Goal: Task Accomplishment & Management: Manage account settings

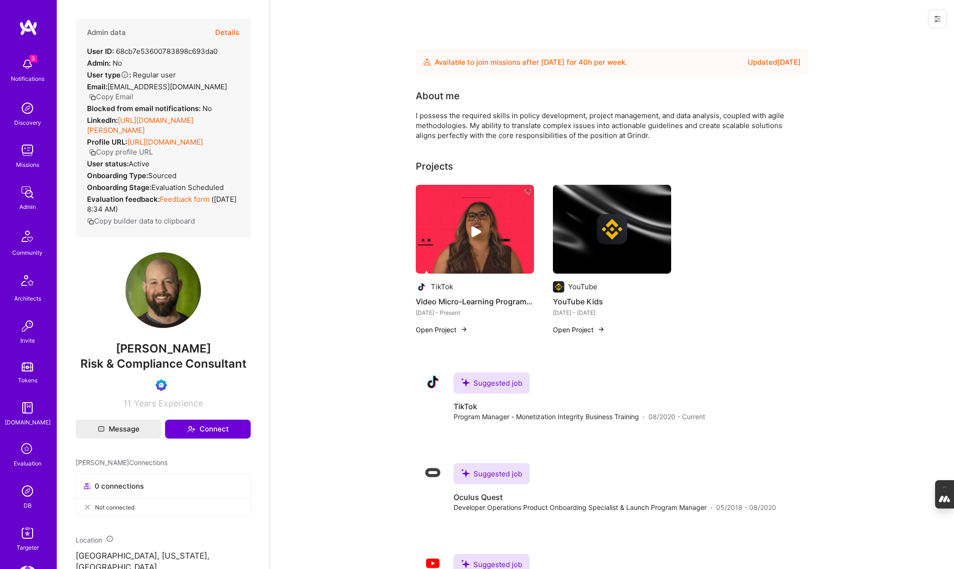
click at [29, 455] on icon at bounding box center [27, 450] width 18 height 18
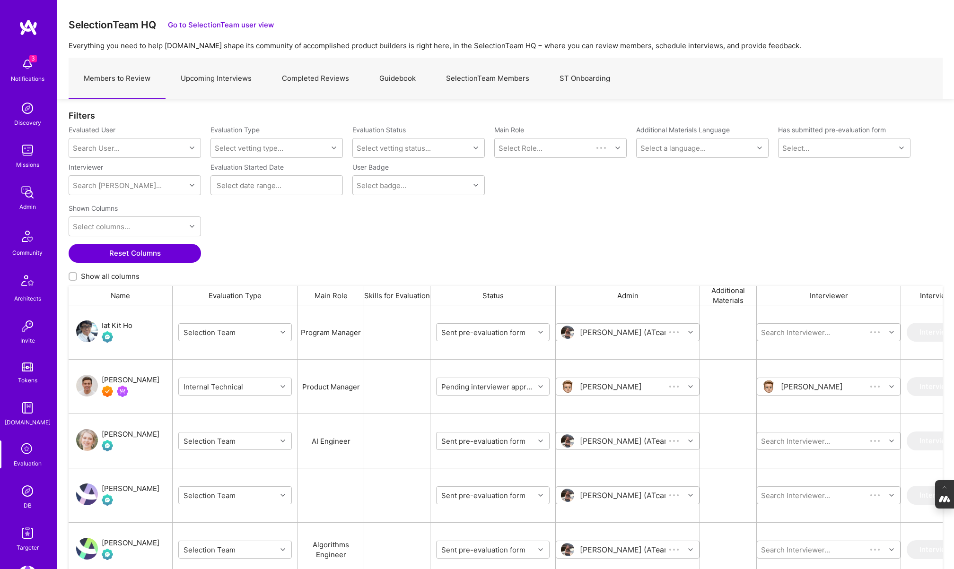
scroll to position [470, 874]
click at [473, 79] on link "SelectionTeam Members" at bounding box center [488, 78] width 114 height 41
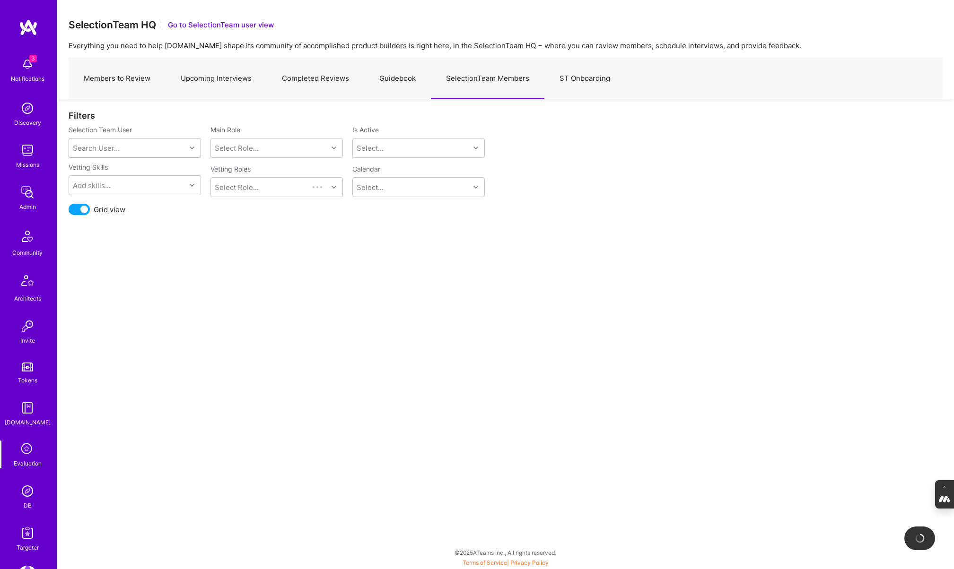
click at [145, 148] on div "Search User..." at bounding box center [127, 148] width 117 height 19
type input "javier"
click at [123, 173] on div "[PERSON_NAME]" at bounding box center [147, 172] width 96 height 10
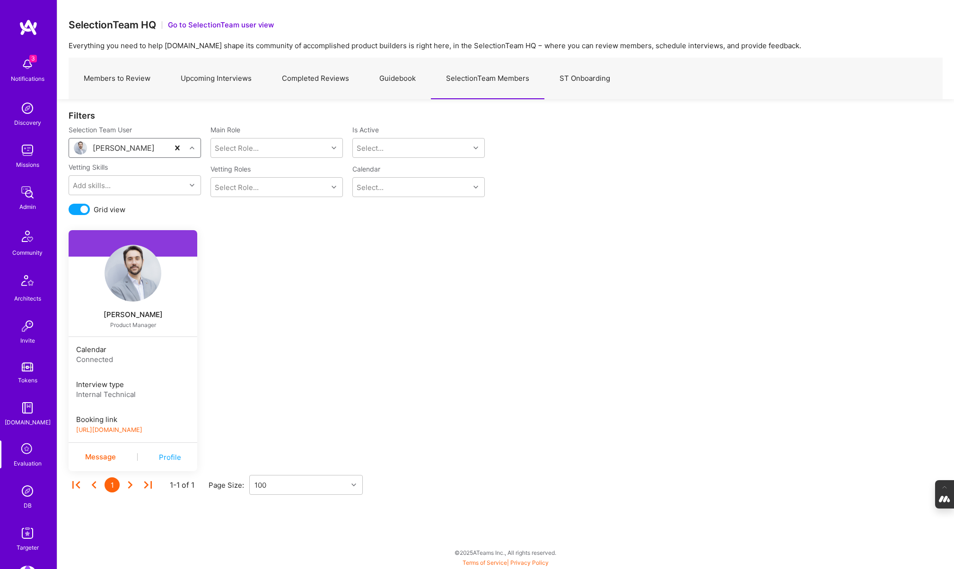
click at [142, 429] on link "https://platform-v2.a.team/interview-scheduling/booking/javierrincon/evaluation" at bounding box center [109, 430] width 66 height 7
click at [28, 493] on img at bounding box center [27, 491] width 19 height 19
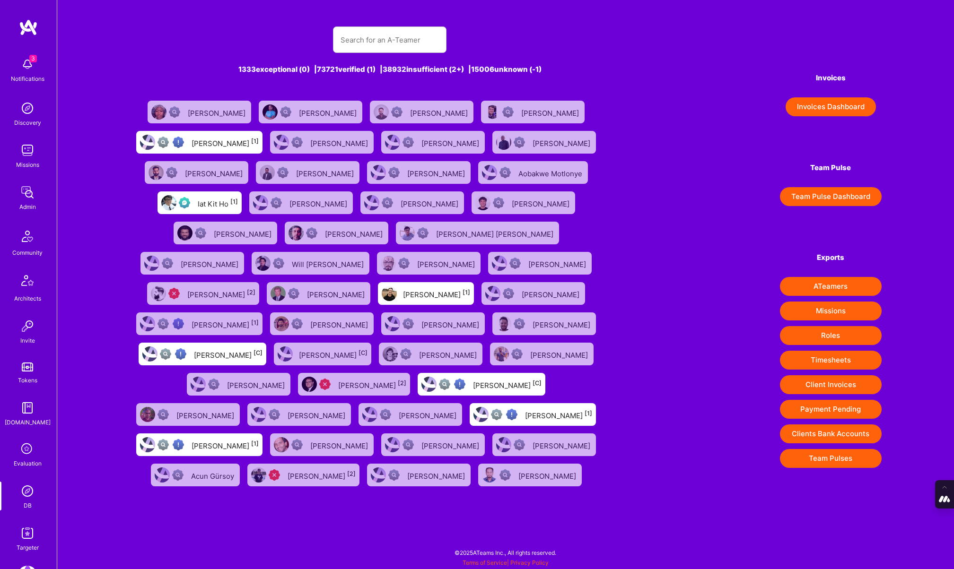
click at [28, 459] on div "Evaluation" at bounding box center [28, 464] width 28 height 10
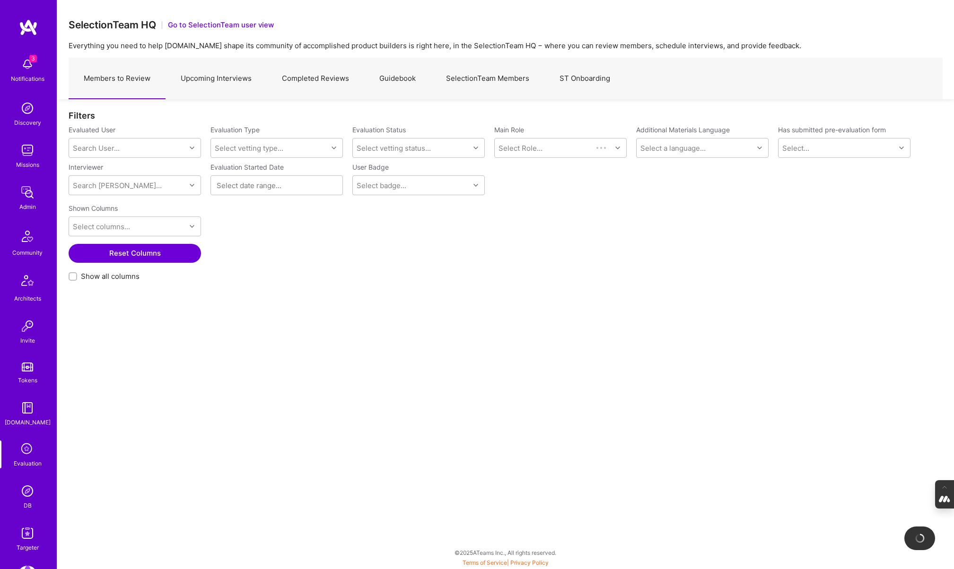
click at [474, 80] on link "SelectionTeam Members" at bounding box center [488, 78] width 114 height 41
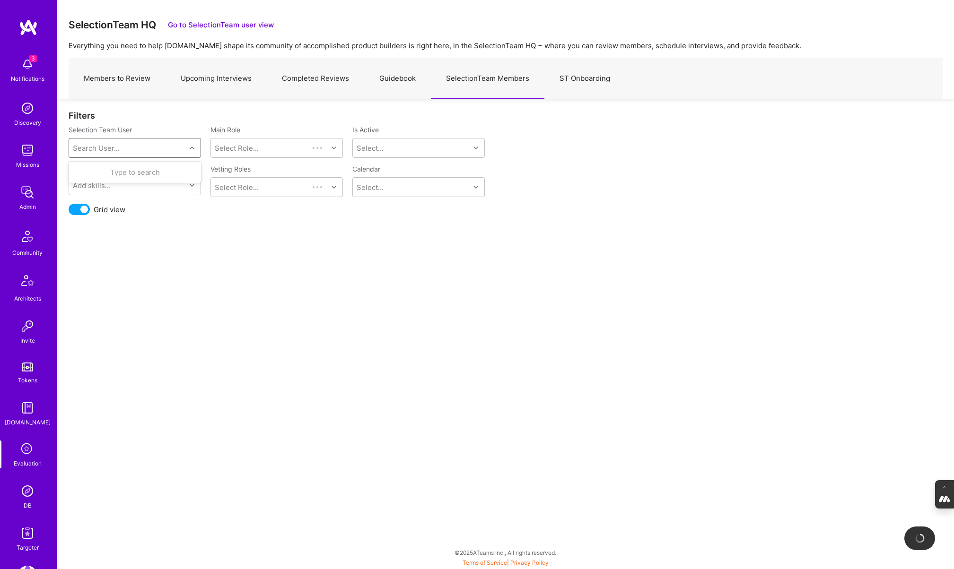
click at [127, 149] on div "Search User..." at bounding box center [127, 148] width 117 height 19
type input "tiago"
click at [100, 177] on div "tiago.ftf.santos@gmail.com" at bounding box center [147, 187] width 96 height 20
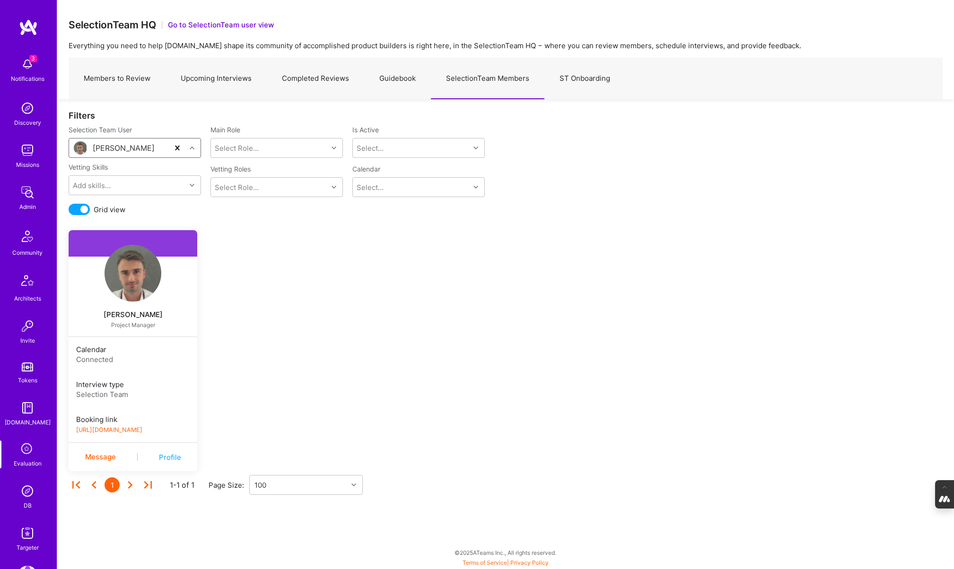
click at [142, 429] on link "https://book.a.team/tiagosantos/evaluation" at bounding box center [109, 430] width 66 height 7
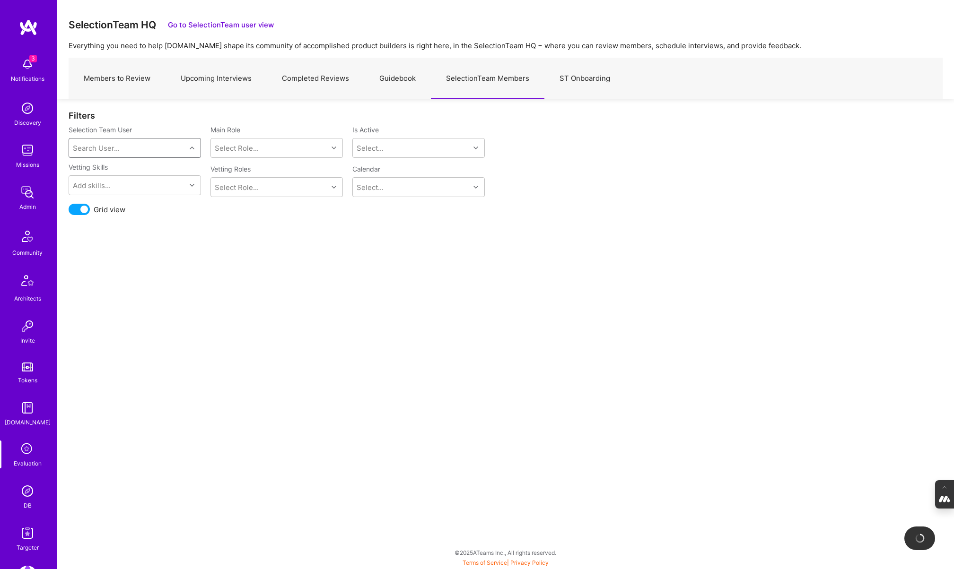
click at [124, 150] on div "Search User..." at bounding box center [127, 148] width 117 height 19
type input "toby"
click at [131, 180] on div "toby@urff.me" at bounding box center [147, 187] width 96 height 20
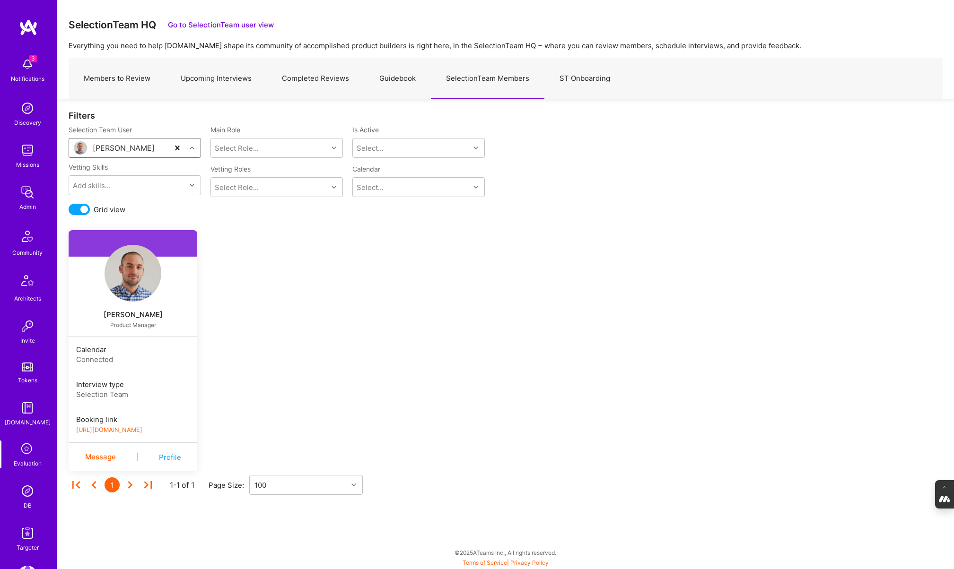
click at [133, 433] on link "https://book.a.team/tobyurff1/evaluation" at bounding box center [109, 430] width 66 height 7
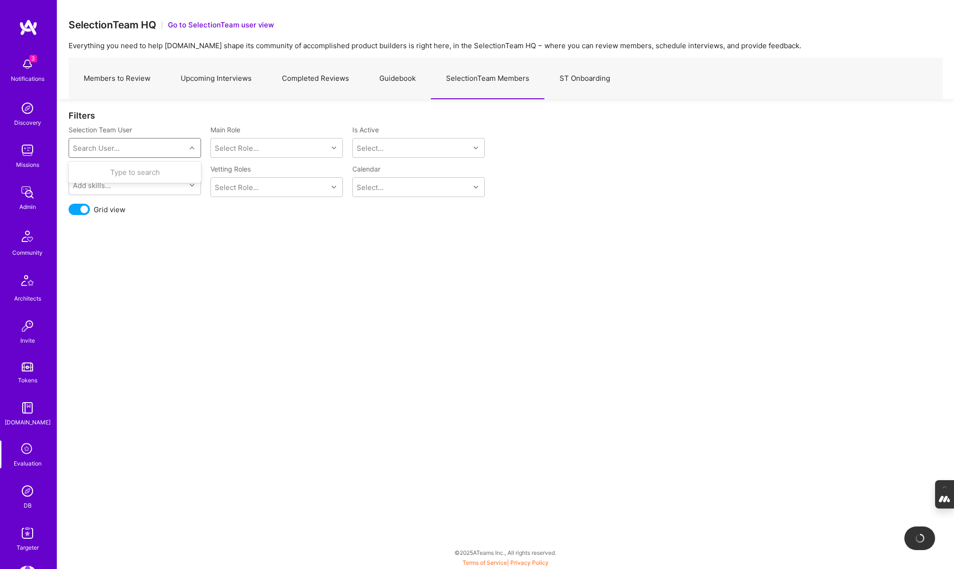
click at [124, 148] on div "Search User..." at bounding box center [127, 148] width 117 height 19
type input "pedro"
click at [122, 175] on div "Pedro Nogueira" at bounding box center [147, 172] width 96 height 10
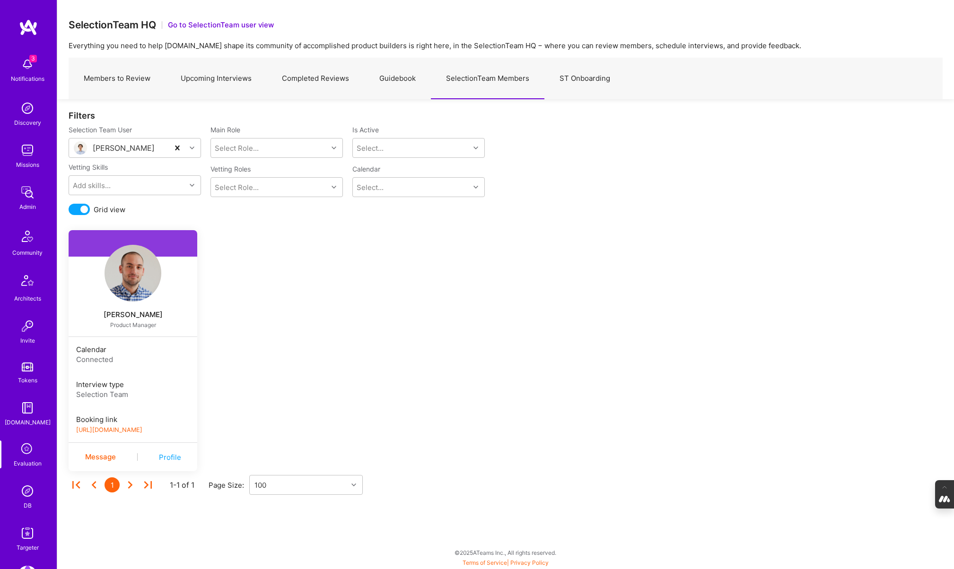
click at [141, 427] on link "https://book.a.team/tobyurff1/evaluation" at bounding box center [109, 430] width 66 height 7
click at [142, 429] on link "https://book.a.team/pedronogueira1/evaluation" at bounding box center [109, 430] width 66 height 7
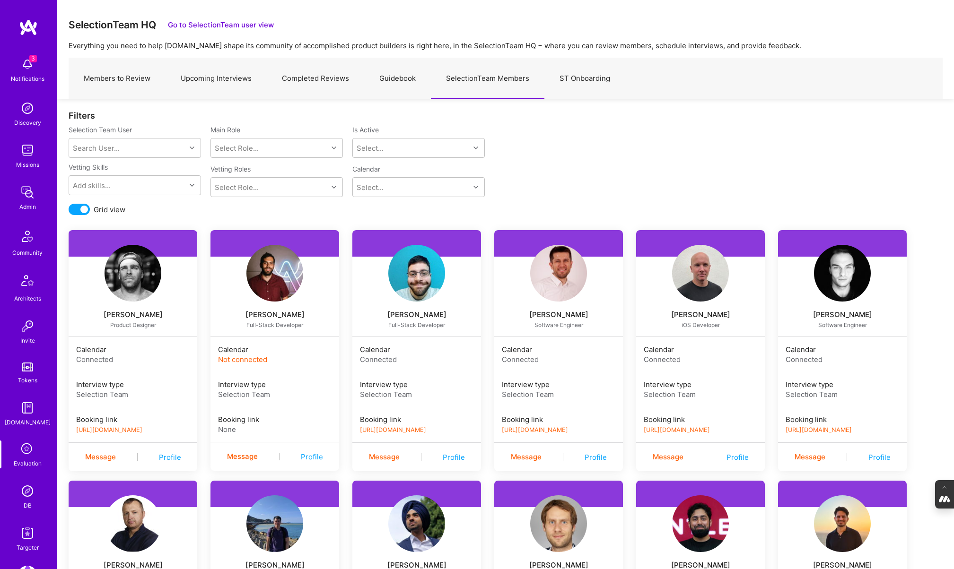
click at [25, 488] on img at bounding box center [27, 491] width 19 height 19
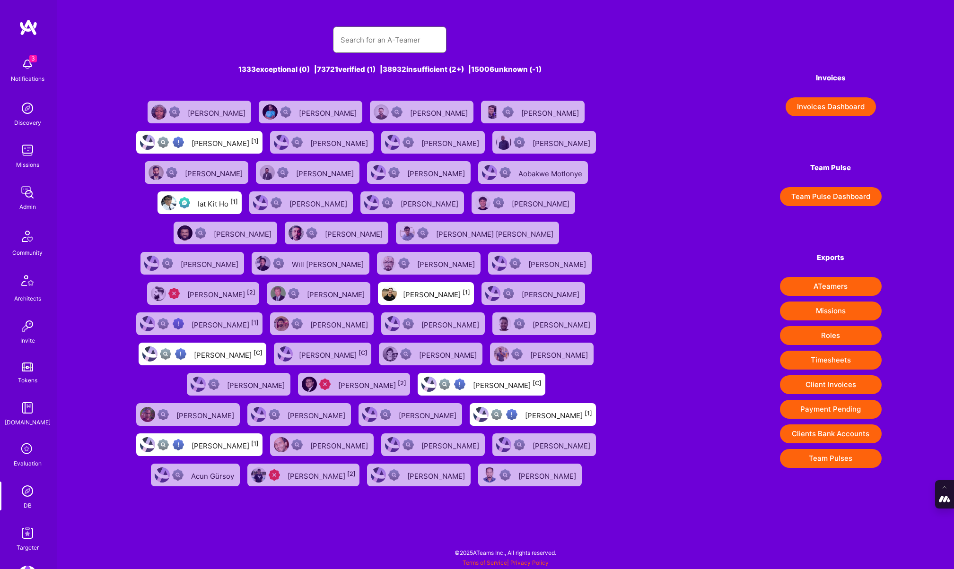
click at [358, 36] on input "text" at bounding box center [390, 40] width 98 height 24
paste input "me@gabrielbull.com"
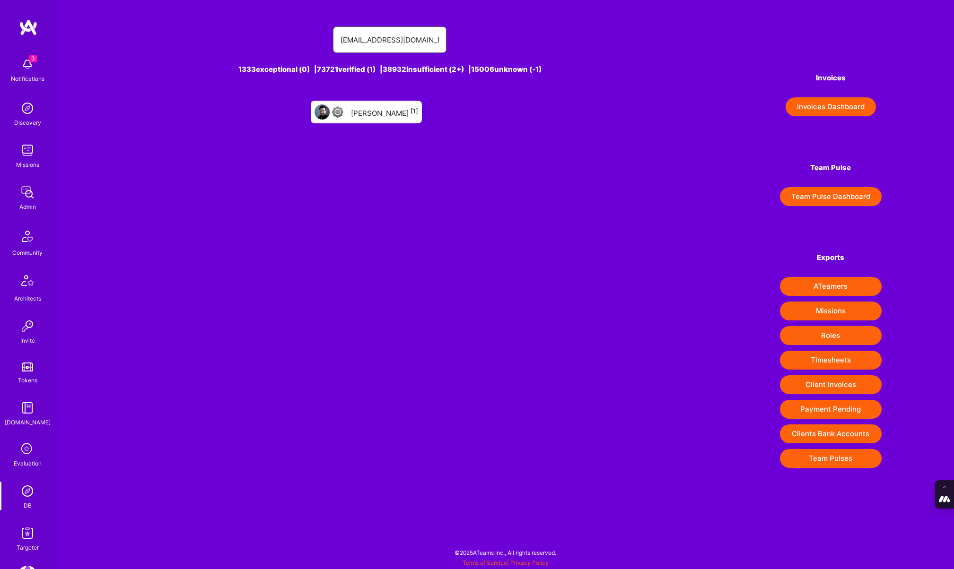
type input "me@gabrielbull.com"
click at [372, 110] on div "Gabriel Bull [1]" at bounding box center [384, 112] width 67 height 12
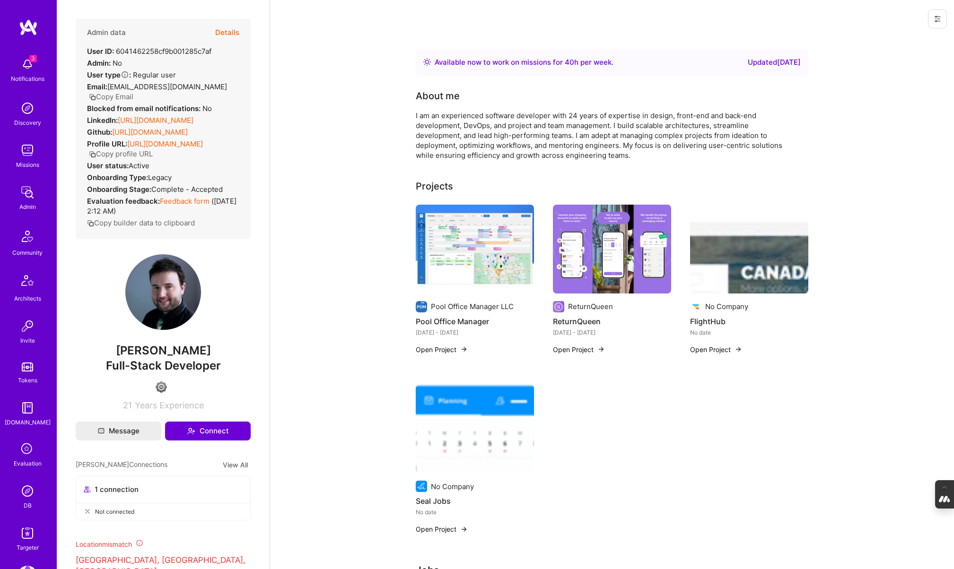
click at [228, 30] on button "Details" at bounding box center [227, 32] width 24 height 27
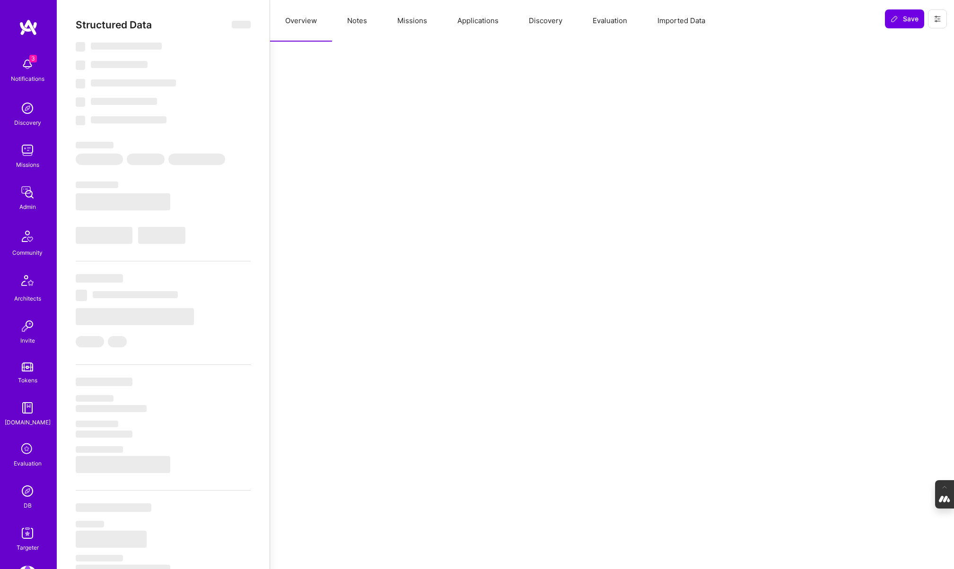
select select "Right Now"
select select "4"
select select "6"
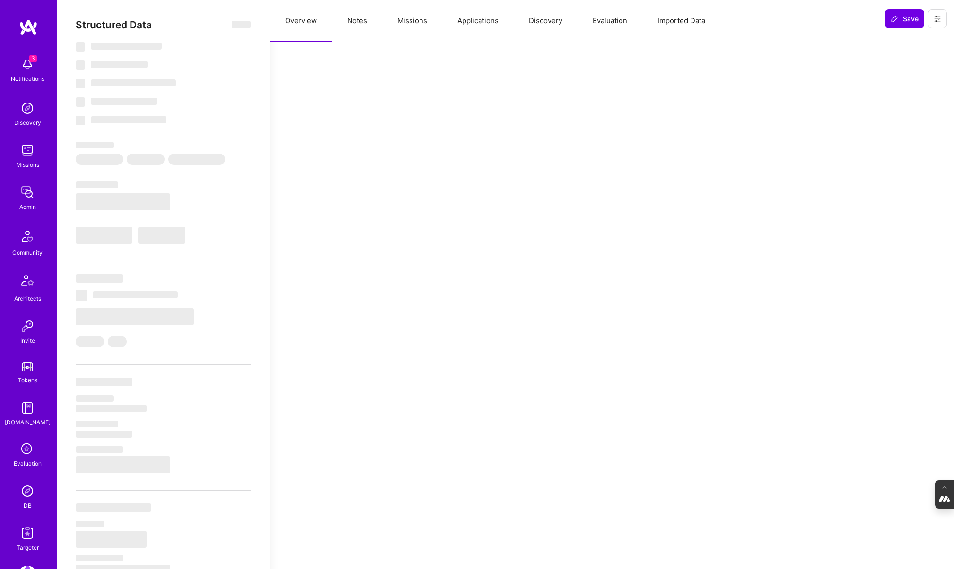
select select "CA"
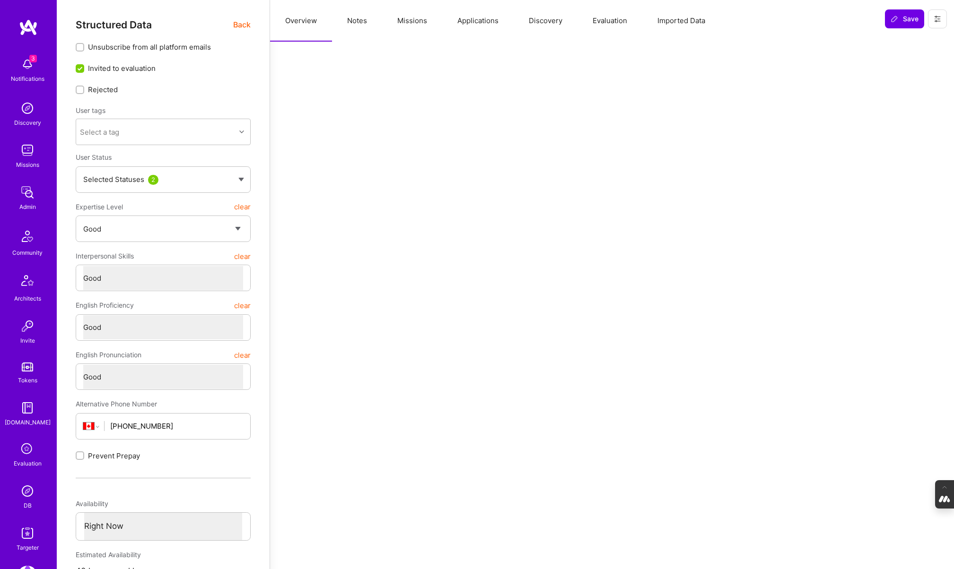
click at [631, 27] on button "Evaluation" at bounding box center [610, 21] width 65 height 42
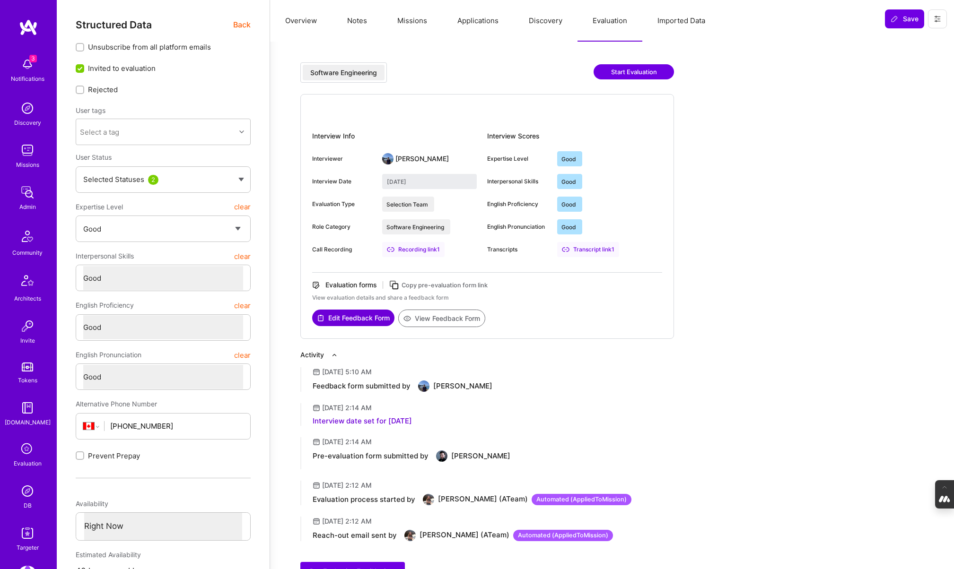
click at [471, 19] on button "Applications" at bounding box center [477, 21] width 71 height 42
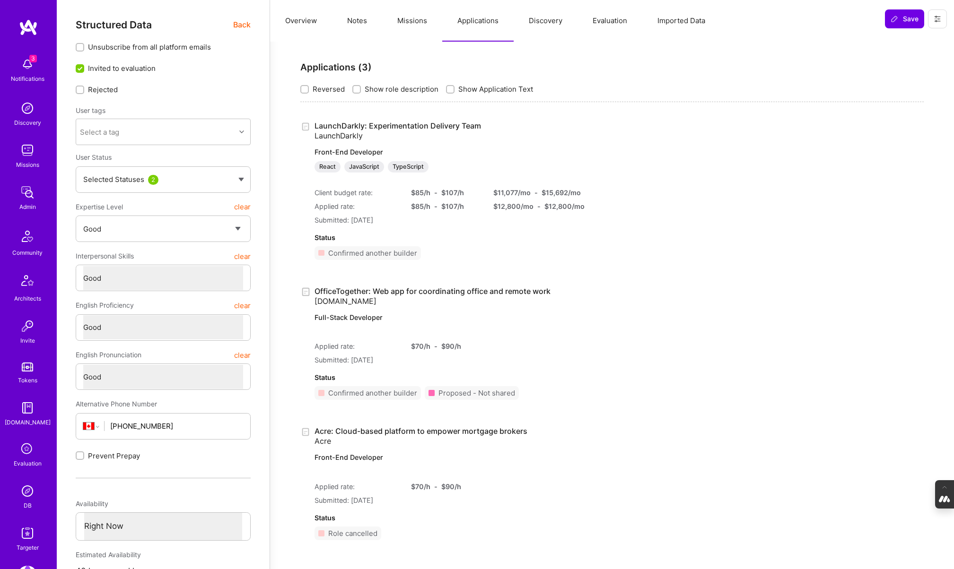
click at [24, 489] on img at bounding box center [27, 491] width 19 height 19
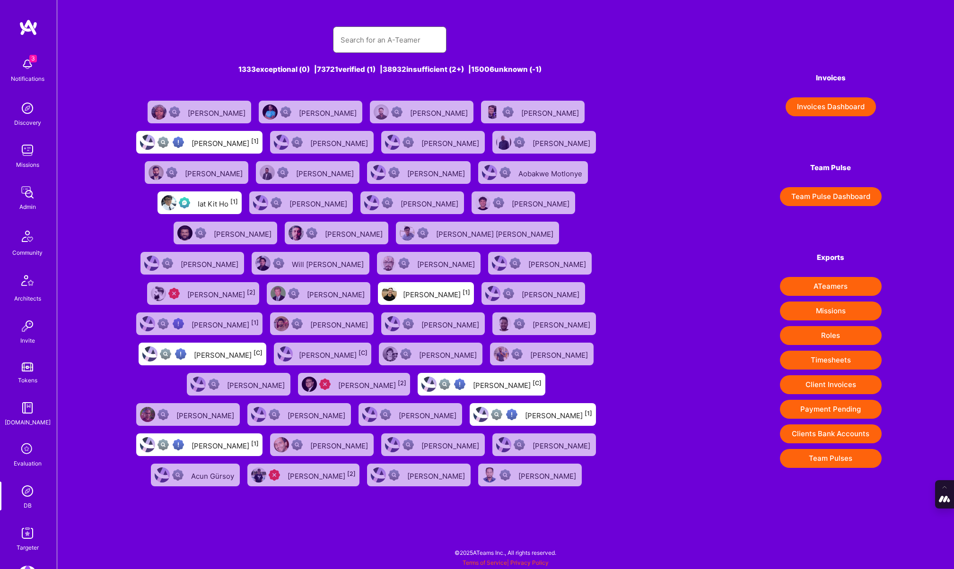
click at [371, 37] on input "text" at bounding box center [390, 40] width 98 height 24
paste input "Julian Schoen"
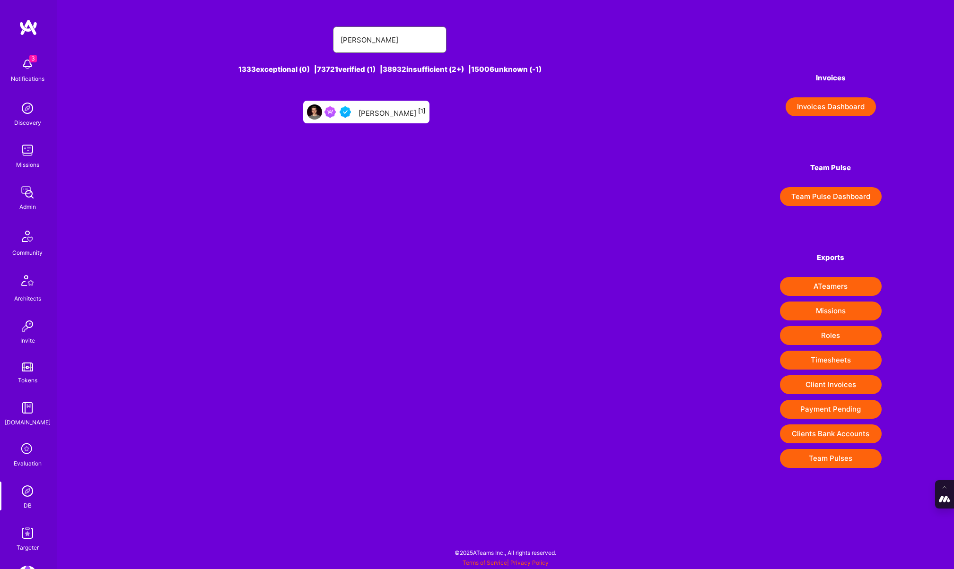
type input "Julian Schoen"
click at [383, 105] on div "Julian Schoen [1]" at bounding box center [366, 112] width 126 height 23
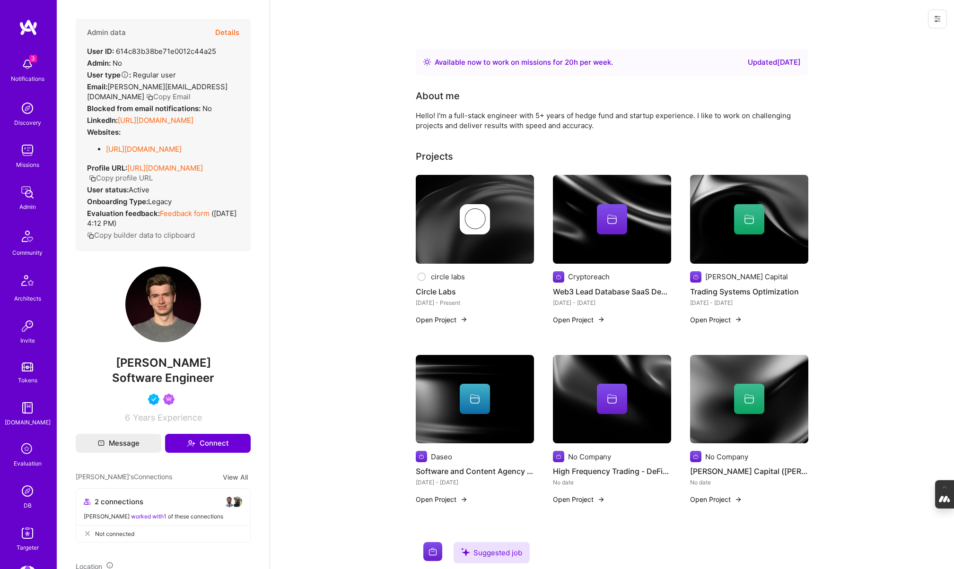
click at [233, 32] on button "Details" at bounding box center [227, 32] width 24 height 27
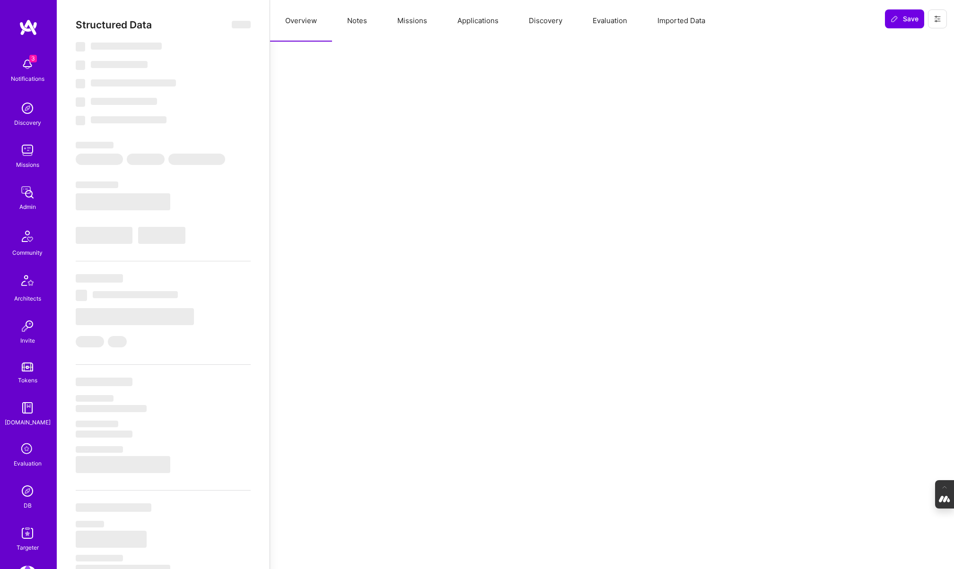
click at [368, 19] on button "Notes" at bounding box center [357, 21] width 50 height 42
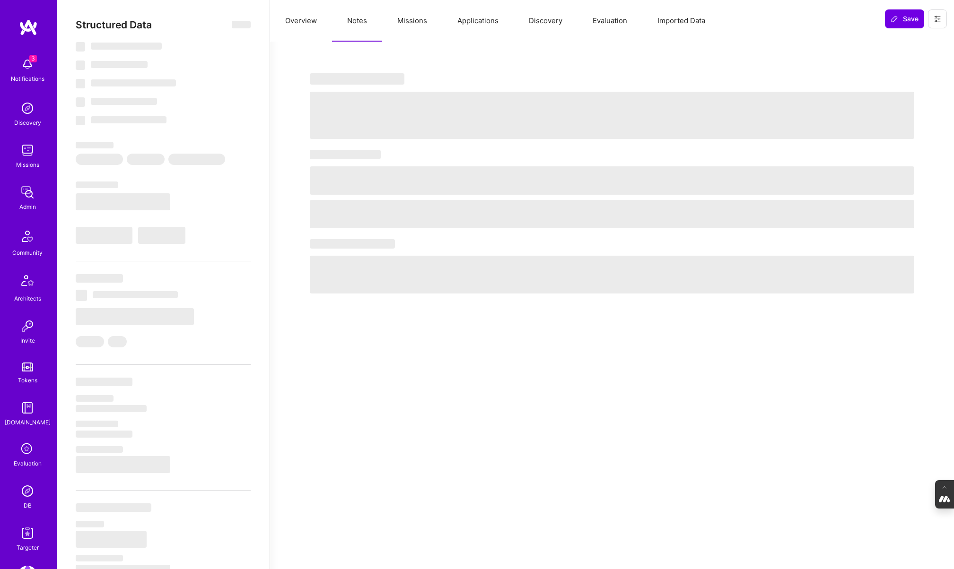
click at [416, 24] on button "Missions" at bounding box center [412, 21] width 60 height 42
type textarea "x"
select select "Right Now"
select select "5"
select select "4"
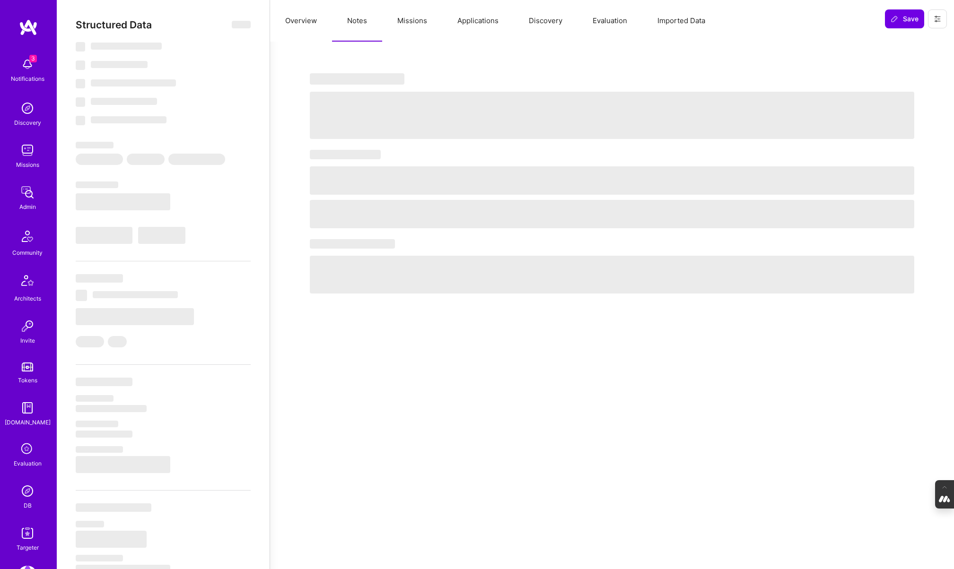
select select "6"
select select "7"
select select "US"
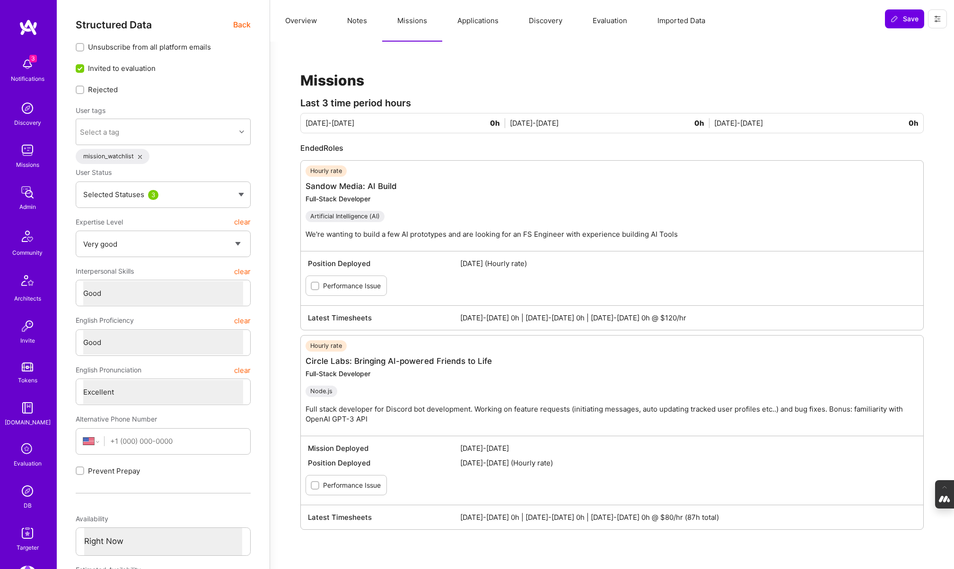
click at [22, 500] on img at bounding box center [27, 491] width 19 height 19
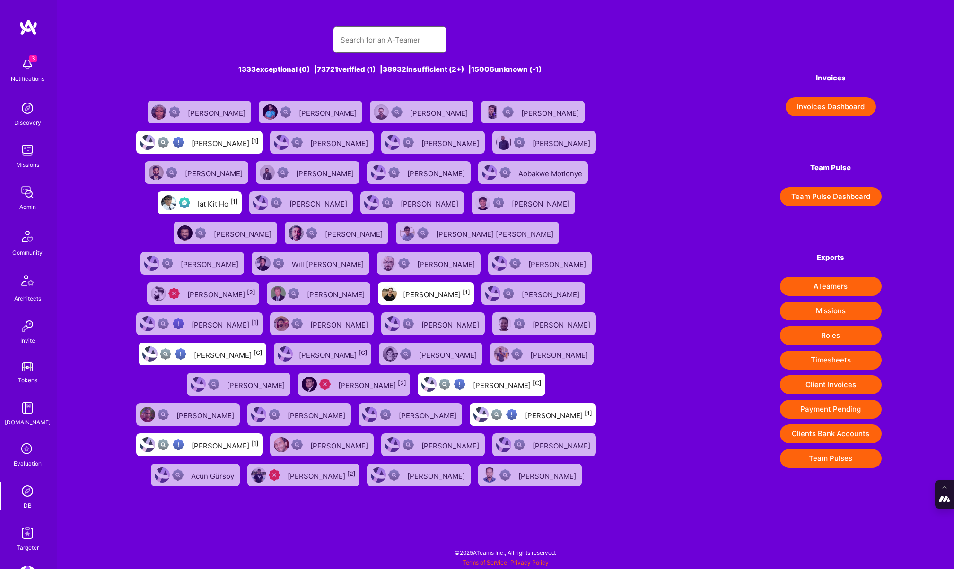
click at [373, 38] on input "text" at bounding box center [390, 40] width 98 height 24
paste input "caliri@gmail.com"
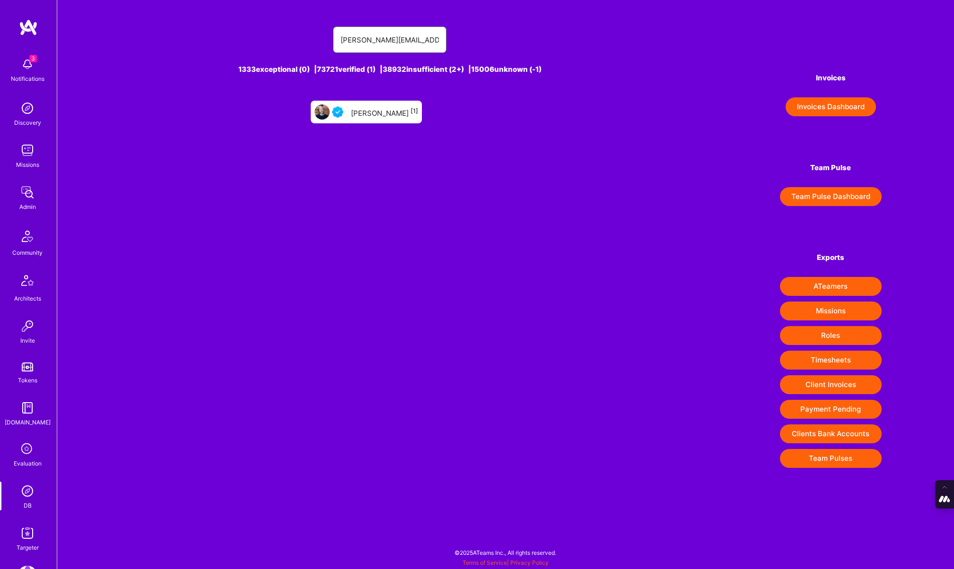
type input "caliri@gmail.com"
click at [375, 109] on div "Jon Caliri [1]" at bounding box center [384, 112] width 67 height 12
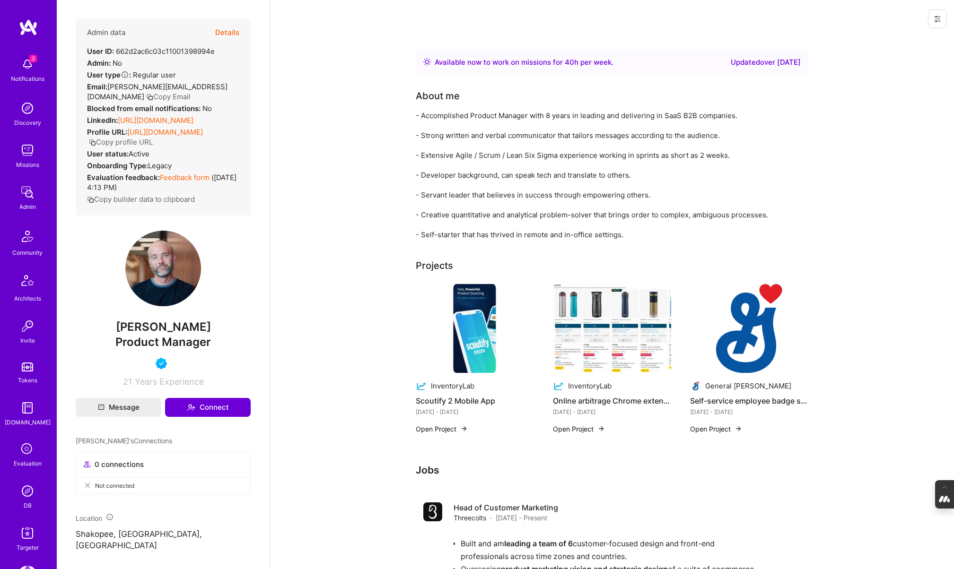
click at [230, 32] on button "Details" at bounding box center [227, 32] width 24 height 27
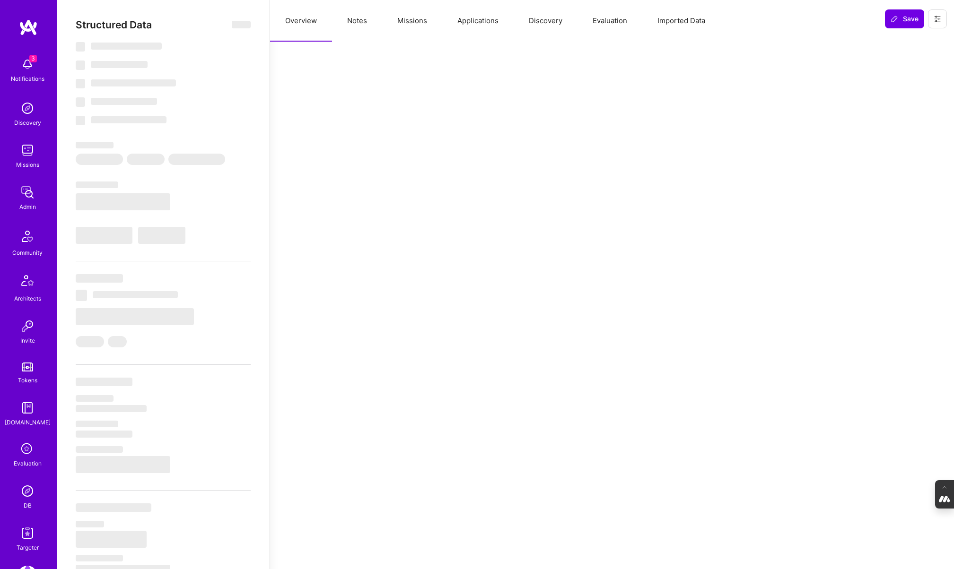
click at [614, 28] on button "Evaluation" at bounding box center [610, 21] width 65 height 42
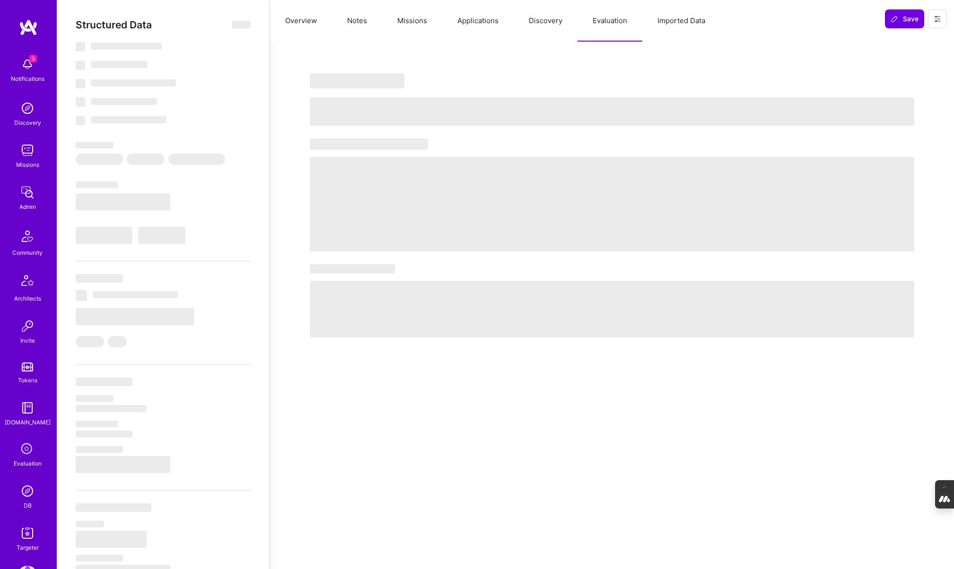
type textarea "x"
select select "Right Now"
select select "4"
select select "7"
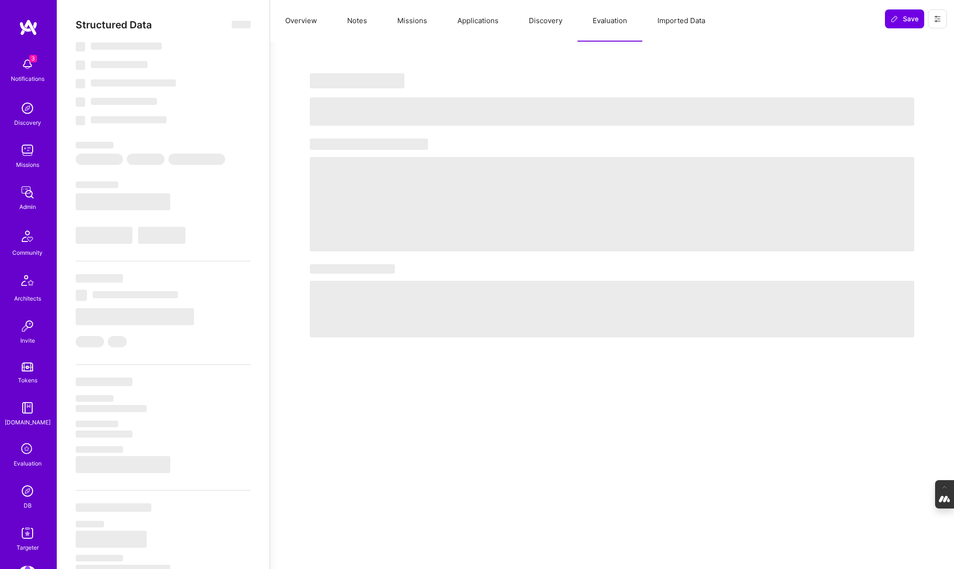
select select "7"
select select "US"
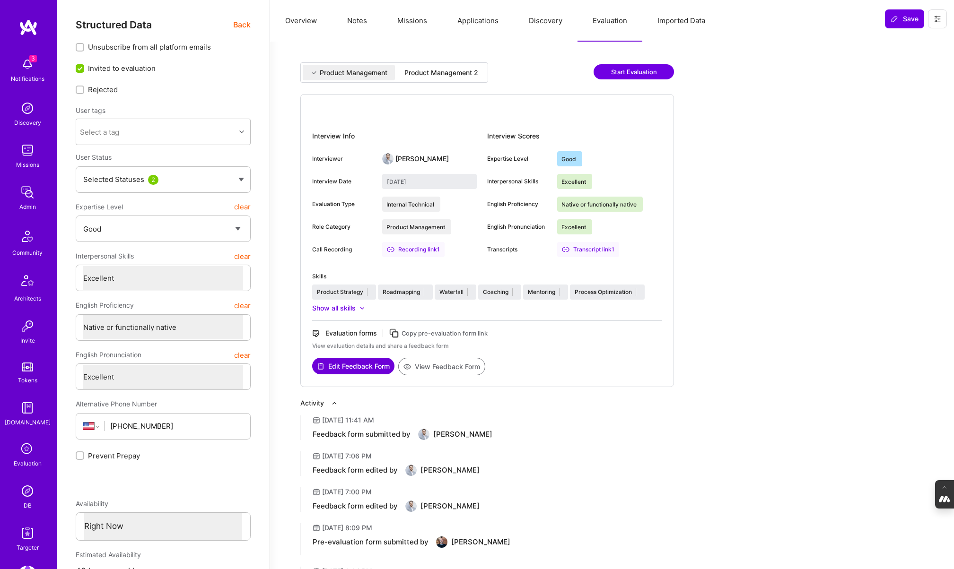
click at [449, 71] on div "Product Management 2" at bounding box center [441, 72] width 74 height 9
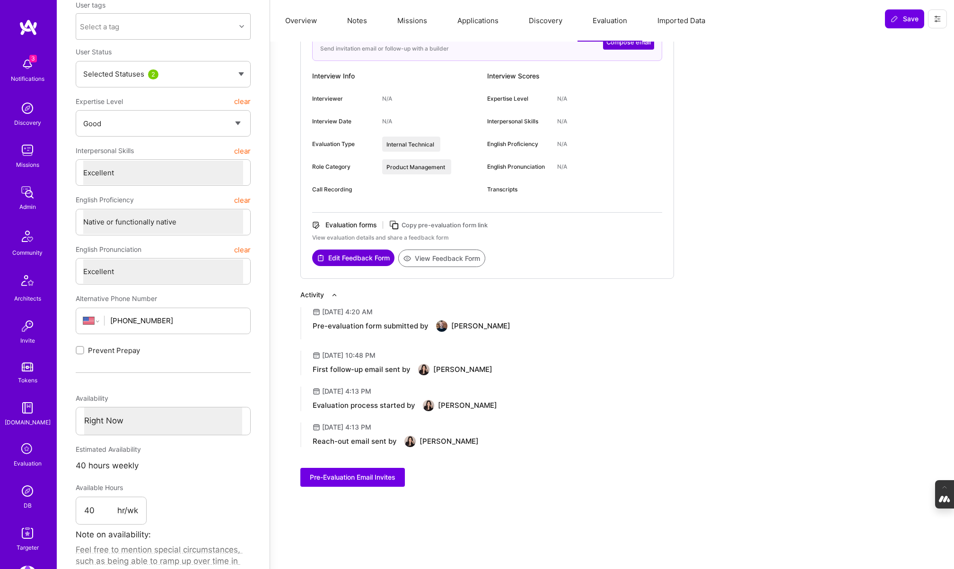
scroll to position [109, 0]
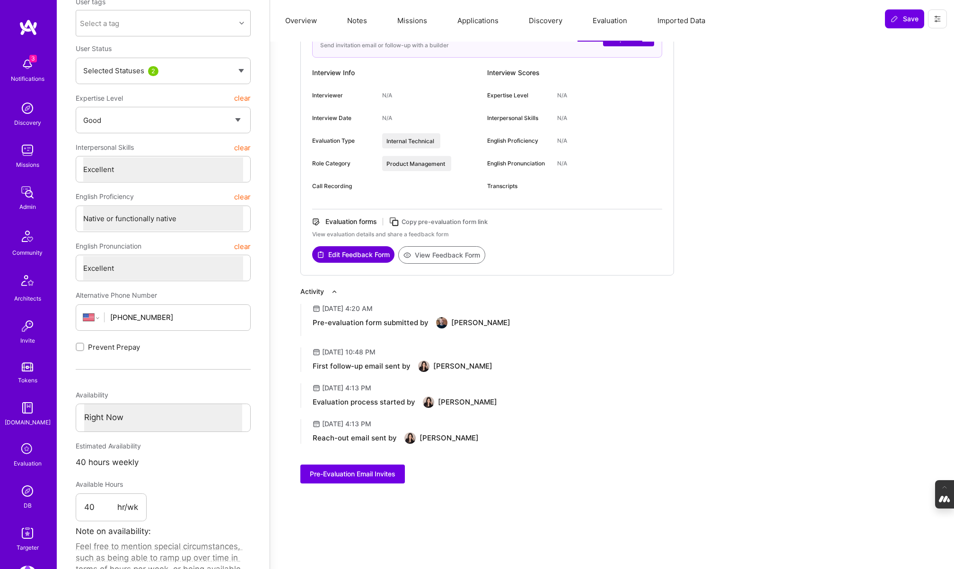
click at [21, 452] on icon at bounding box center [27, 450] width 18 height 18
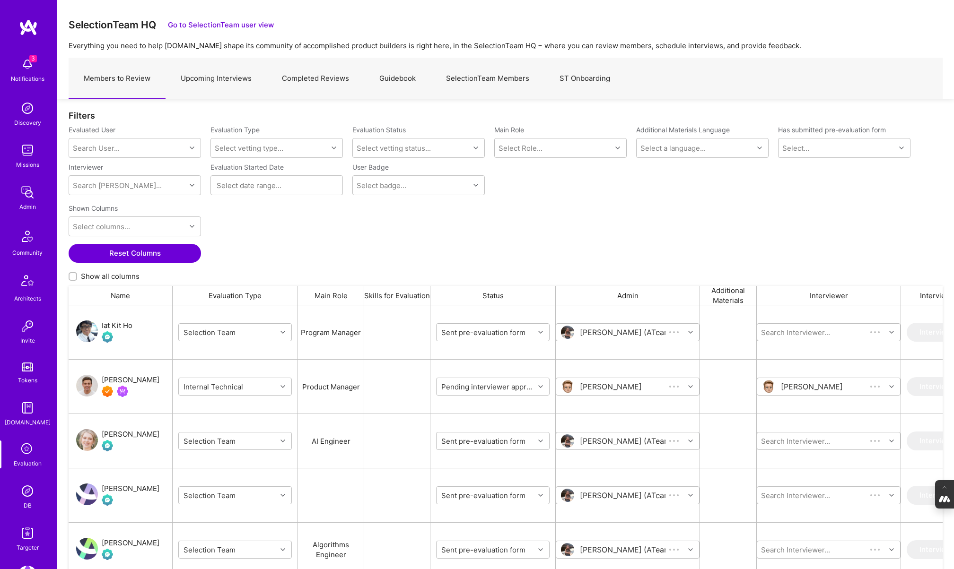
scroll to position [470, 874]
click at [469, 81] on link "SelectionTeam Members" at bounding box center [488, 78] width 114 height 41
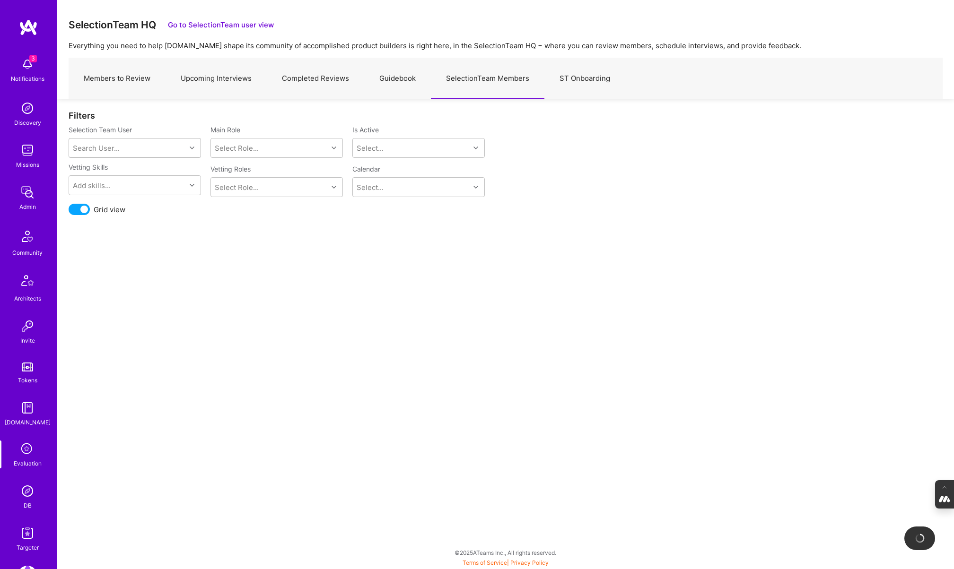
click at [103, 146] on div "Search User..." at bounding box center [96, 148] width 47 height 10
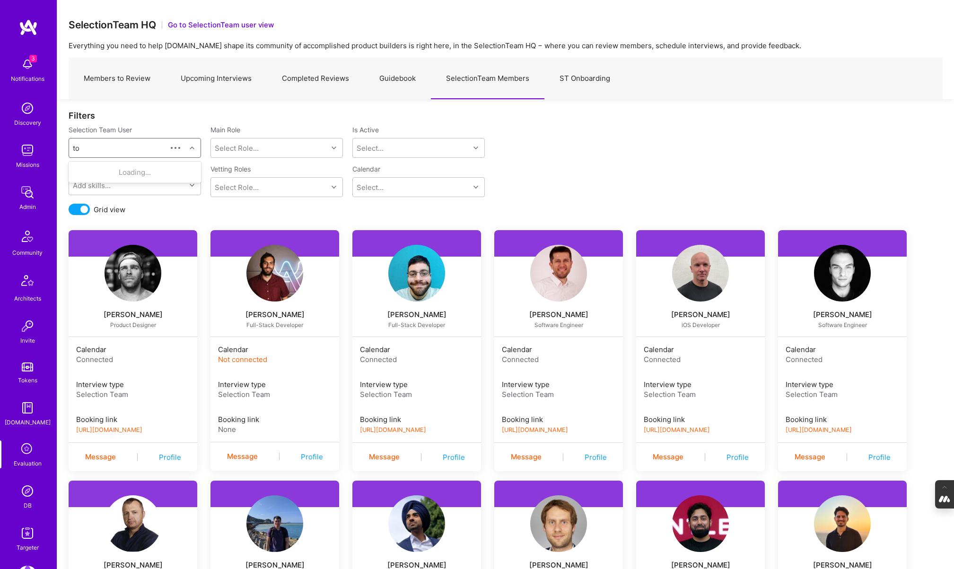
type input "t"
type input "toby"
click at [131, 169] on div "Toby Urff" at bounding box center [147, 172] width 96 height 10
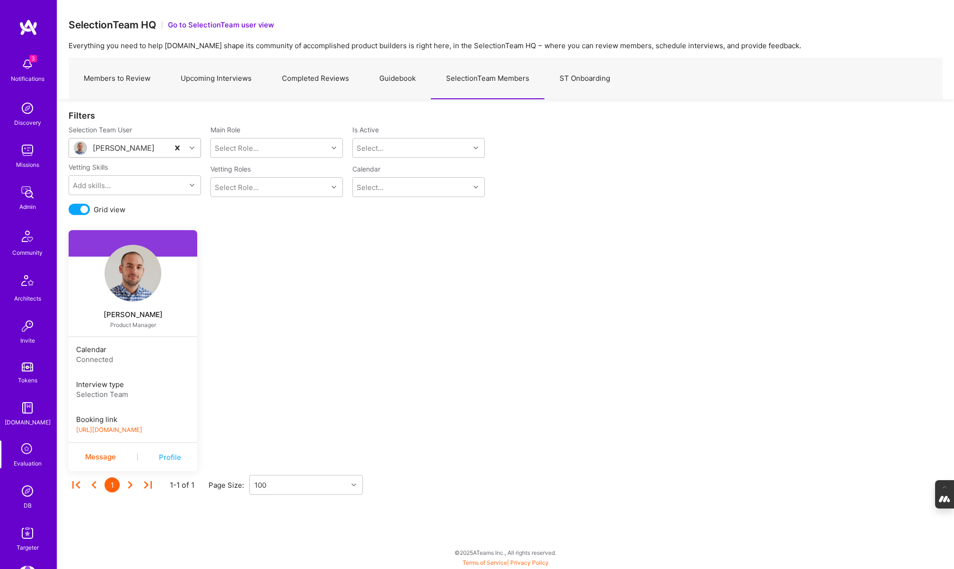
click at [140, 427] on link "https://book.a.team/tobyurff1/evaluation" at bounding box center [109, 430] width 66 height 7
click at [20, 494] on img at bounding box center [27, 491] width 19 height 19
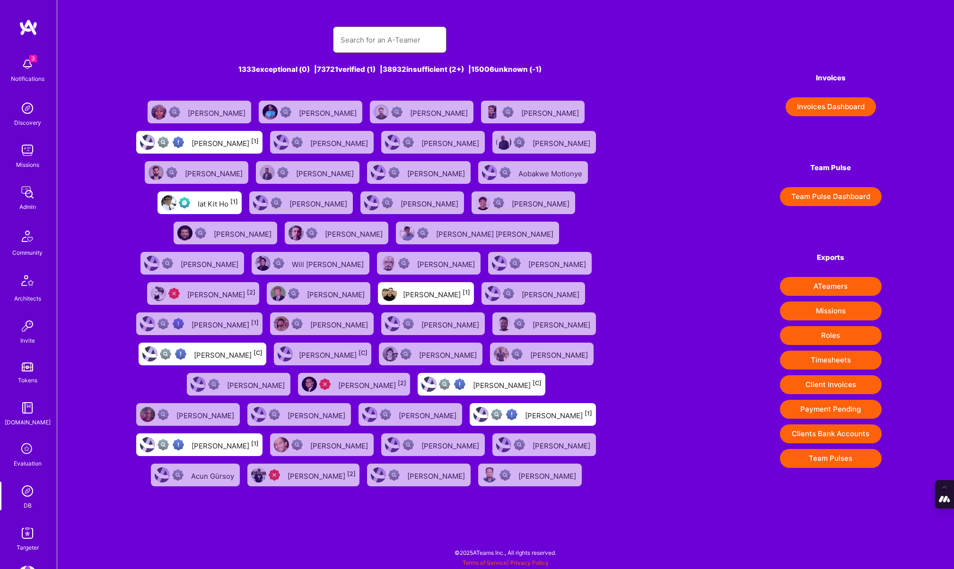
click at [400, 50] on input "text" at bounding box center [390, 40] width 98 height 24
paste input "bruno.ariev@gmail.com"
type input "bruno.ariev@gmail.com"
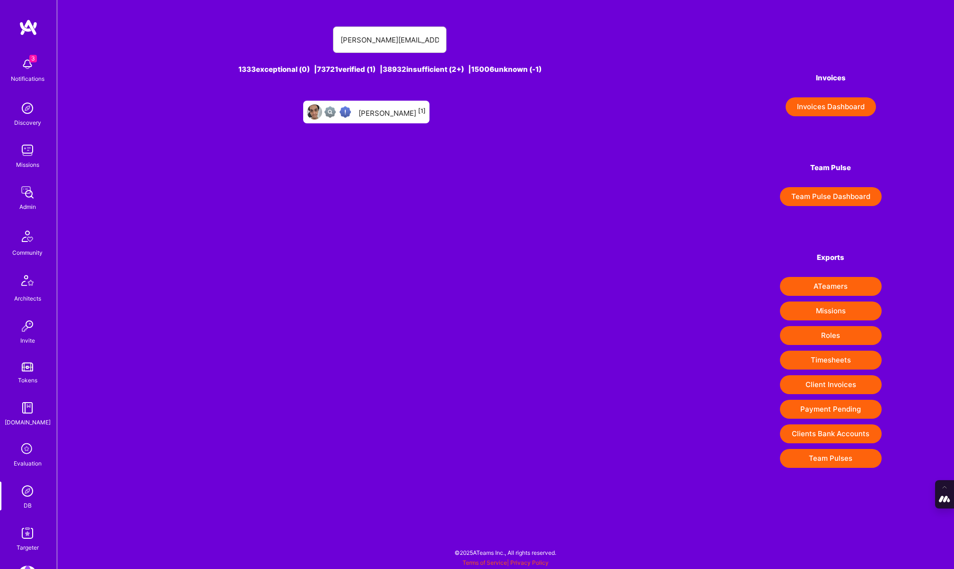
click at [384, 116] on div "Bruno Oliveira [1]" at bounding box center [392, 112] width 67 height 12
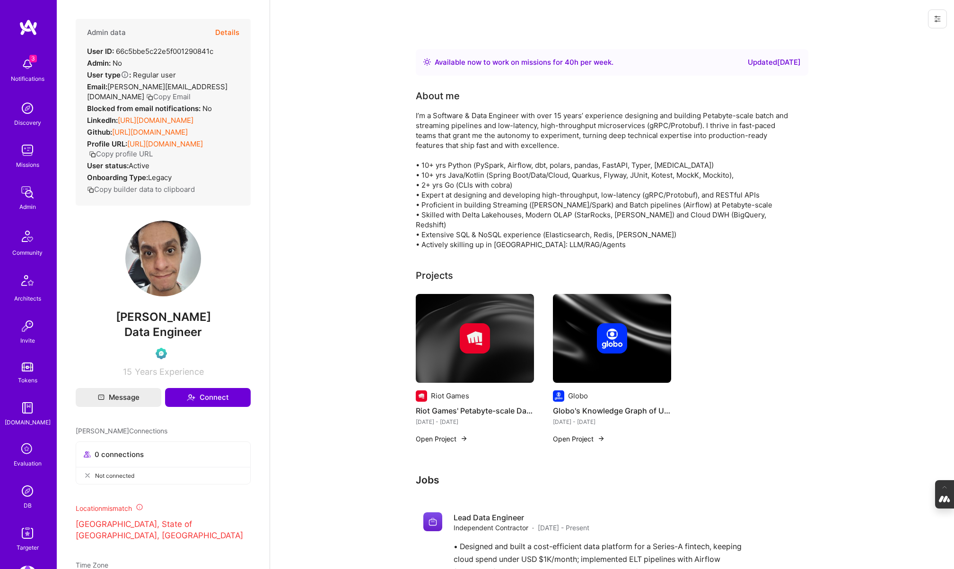
click at [228, 31] on button "Details" at bounding box center [227, 32] width 24 height 27
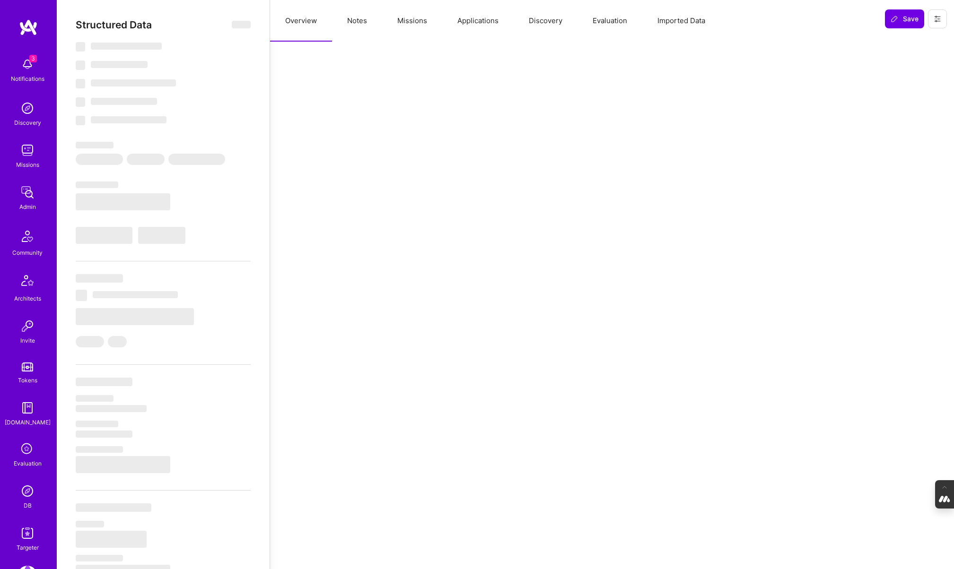
type textarea "x"
select select "Right Now"
select select "Verified"
select select "BR"
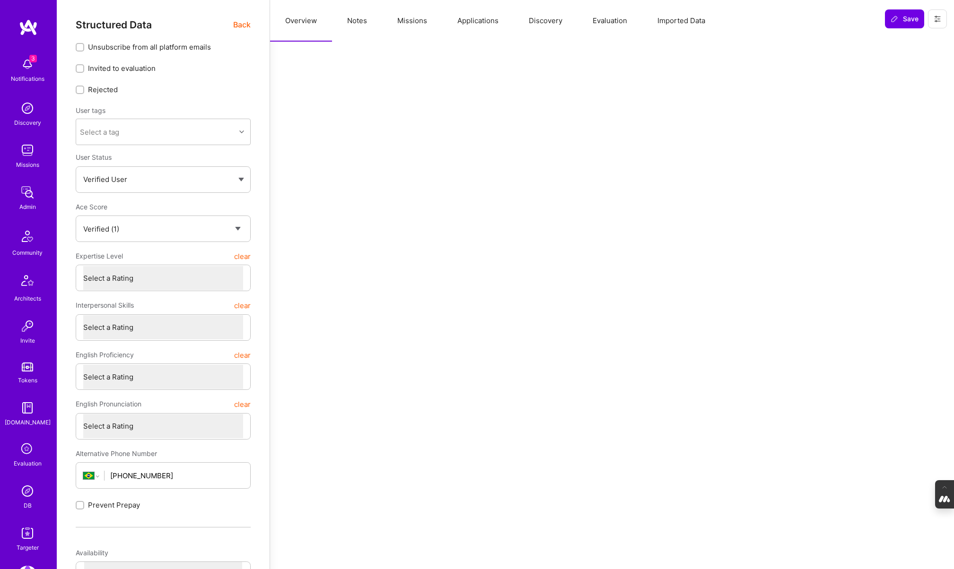
click at [609, 18] on button "Evaluation" at bounding box center [610, 21] width 65 height 42
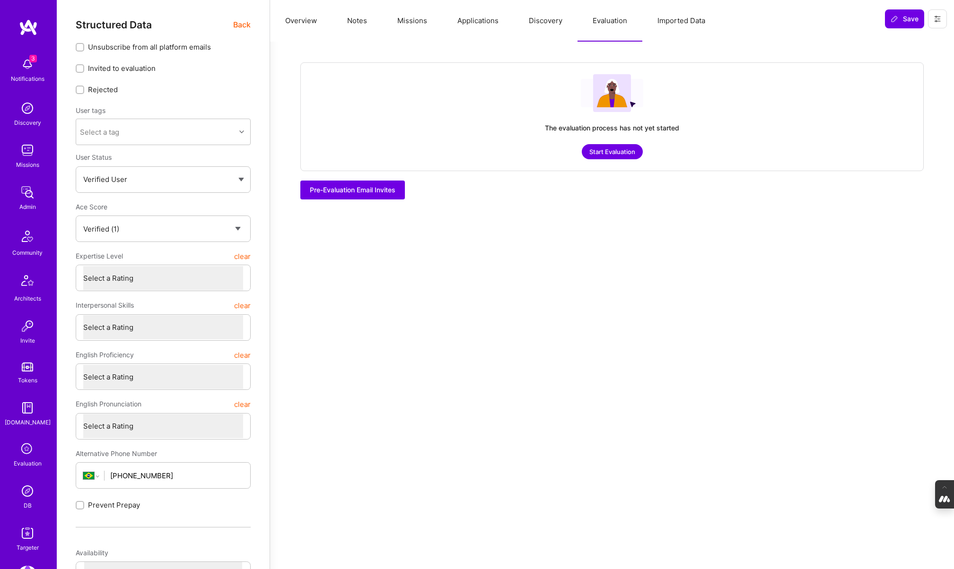
click at [544, 22] on button "Discovery" at bounding box center [546, 21] width 64 height 42
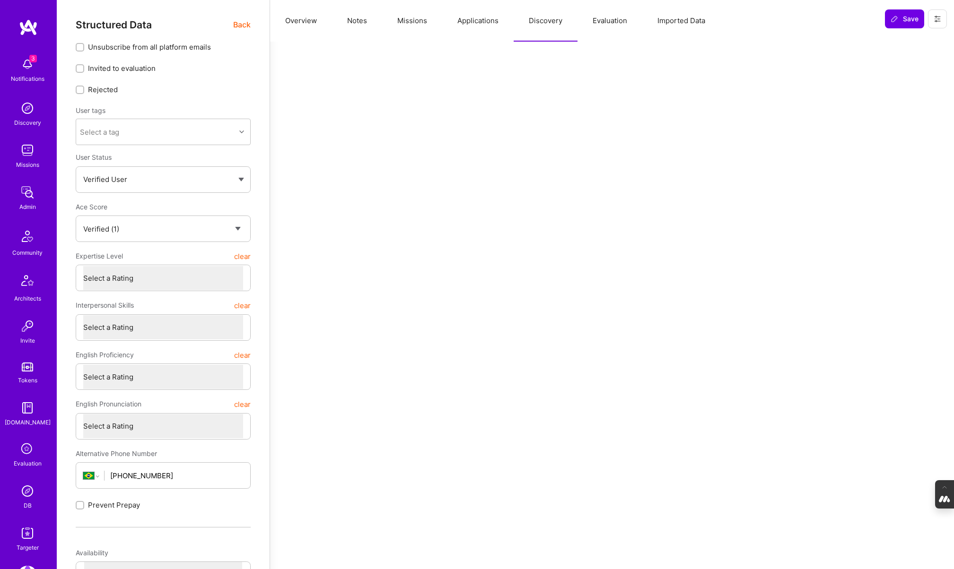
click at [481, 11] on button "Applications" at bounding box center [477, 21] width 71 height 42
click at [415, 20] on button "Missions" at bounding box center [412, 21] width 60 height 42
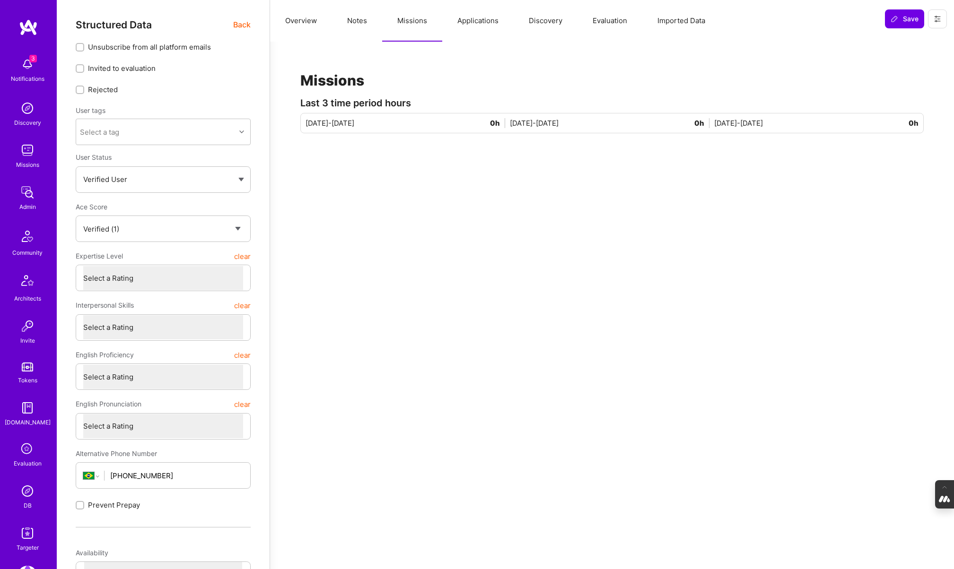
click at [357, 18] on button "Notes" at bounding box center [357, 21] width 50 height 42
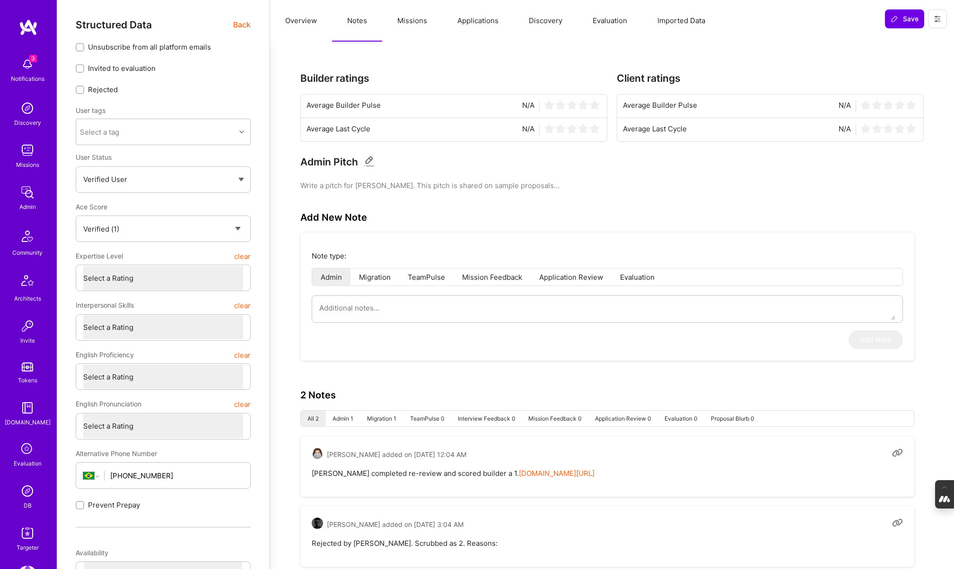
click at [298, 19] on button "Overview" at bounding box center [301, 21] width 62 height 42
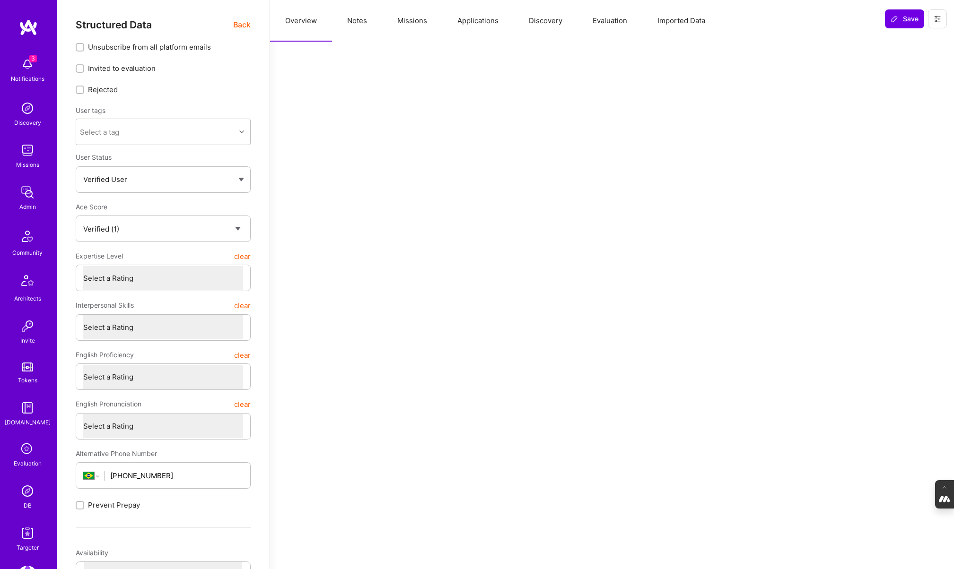
click at [371, 14] on button "Notes" at bounding box center [357, 21] width 50 height 42
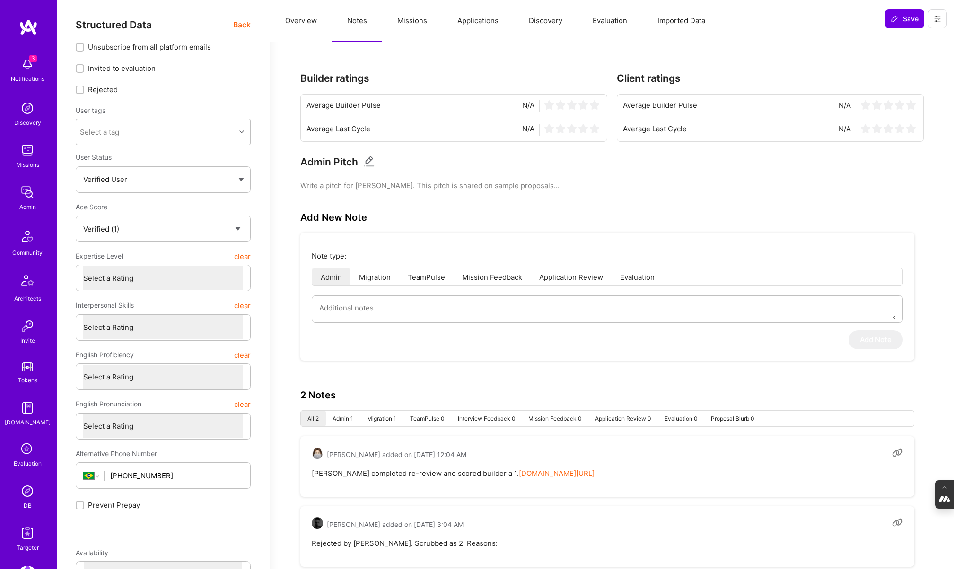
click at [242, 27] on span "Back" at bounding box center [242, 25] width 18 height 12
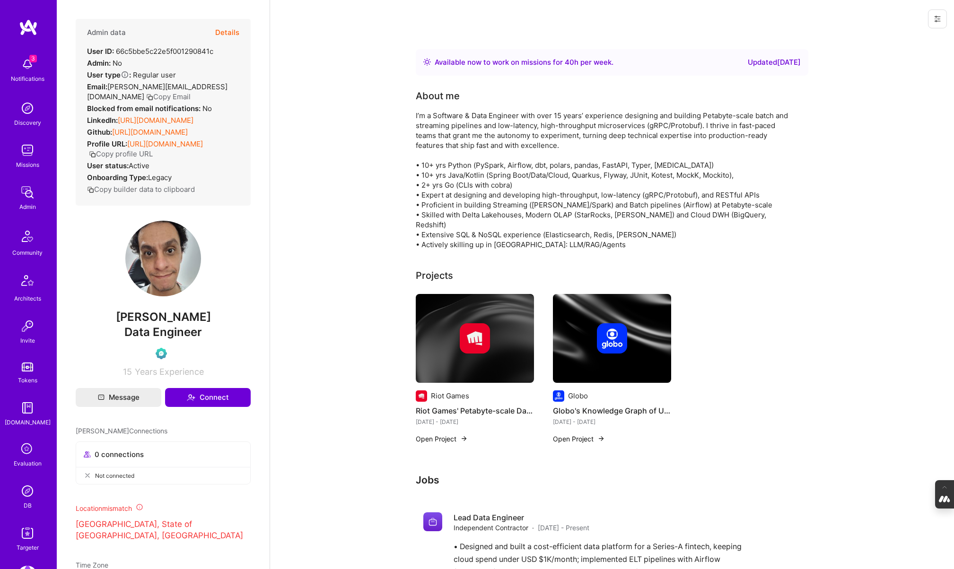
click at [225, 31] on button "Details" at bounding box center [227, 32] width 24 height 27
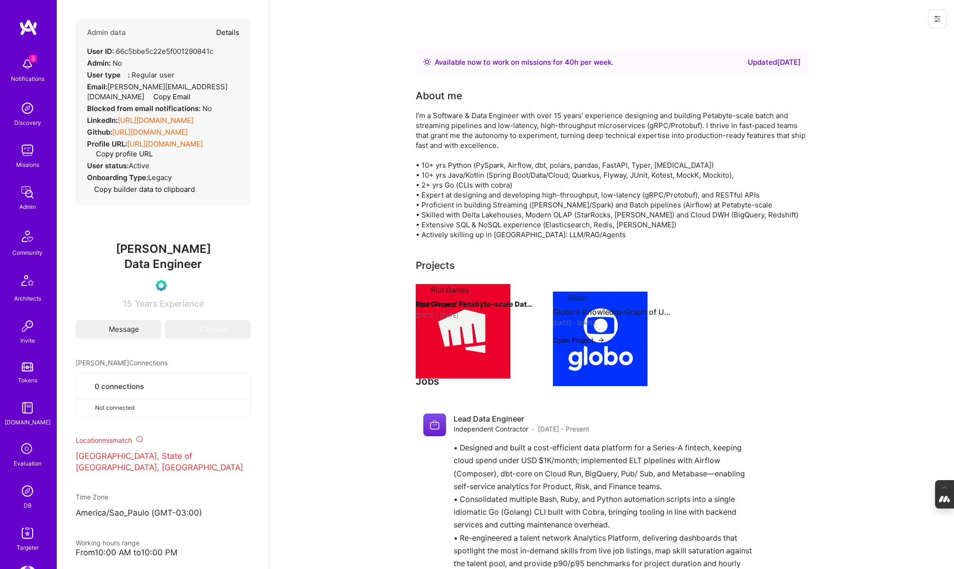
type textarea "x"
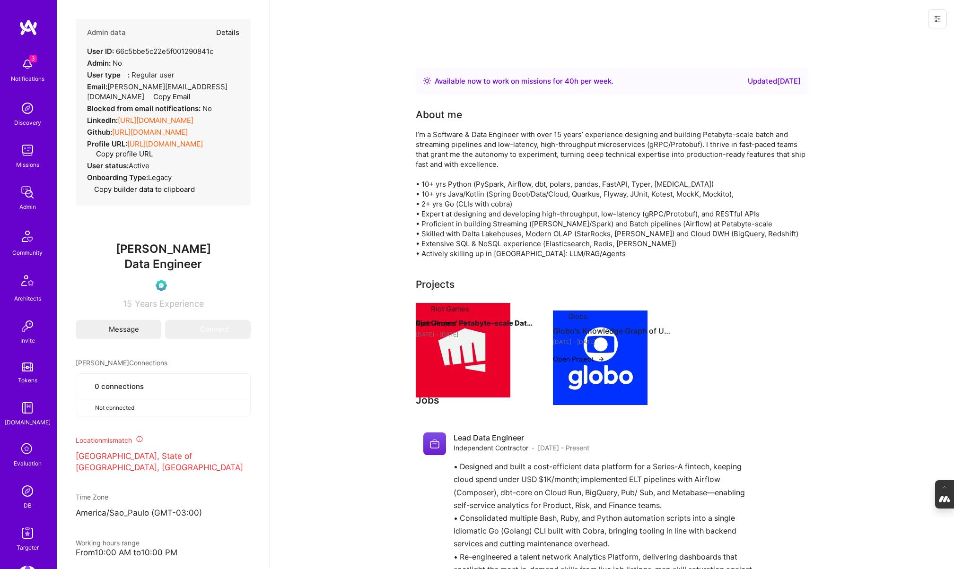
select select "Verified"
select select "BR"
select select "Right Now"
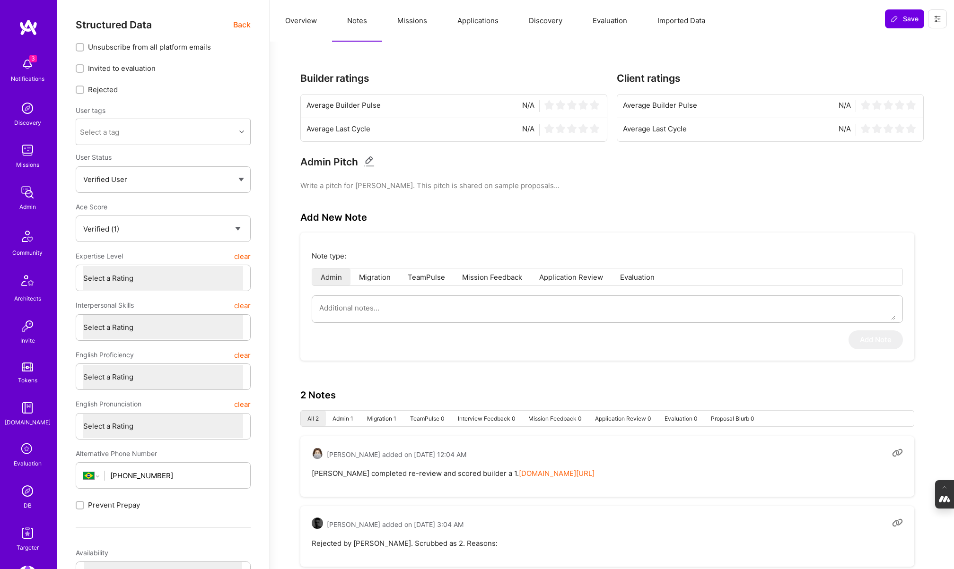
click at [620, 21] on button "Evaluation" at bounding box center [610, 21] width 65 height 42
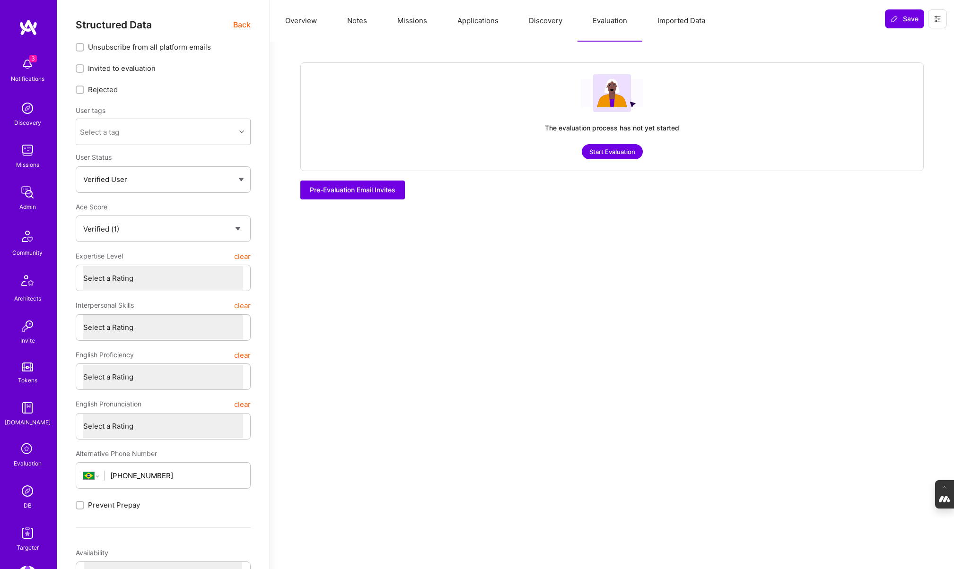
click at [614, 154] on button "Start Evaluation" at bounding box center [612, 151] width 61 height 15
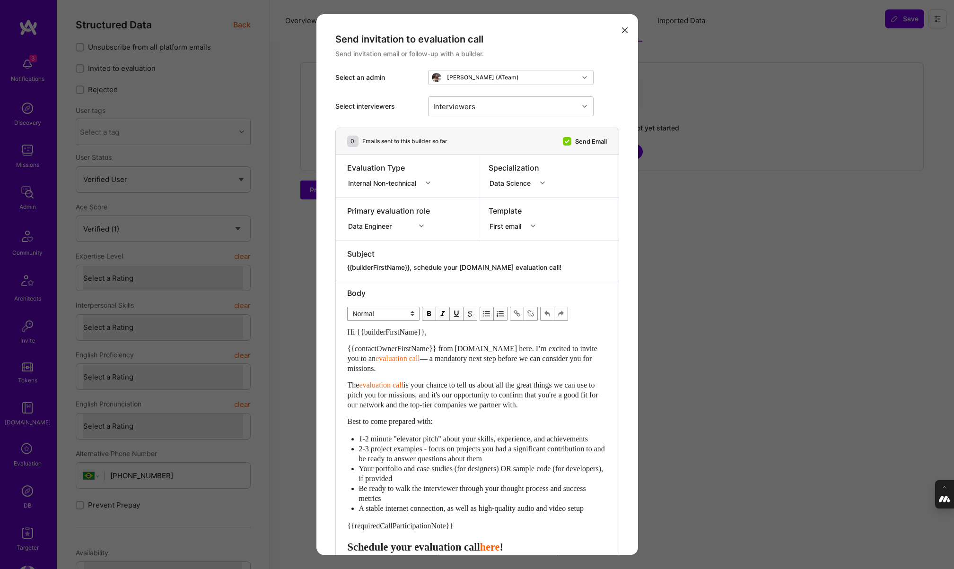
click at [424, 177] on div "modal" at bounding box center [429, 183] width 15 height 12
click at [374, 200] on div "Selection Team" at bounding box center [391, 201] width 89 height 18
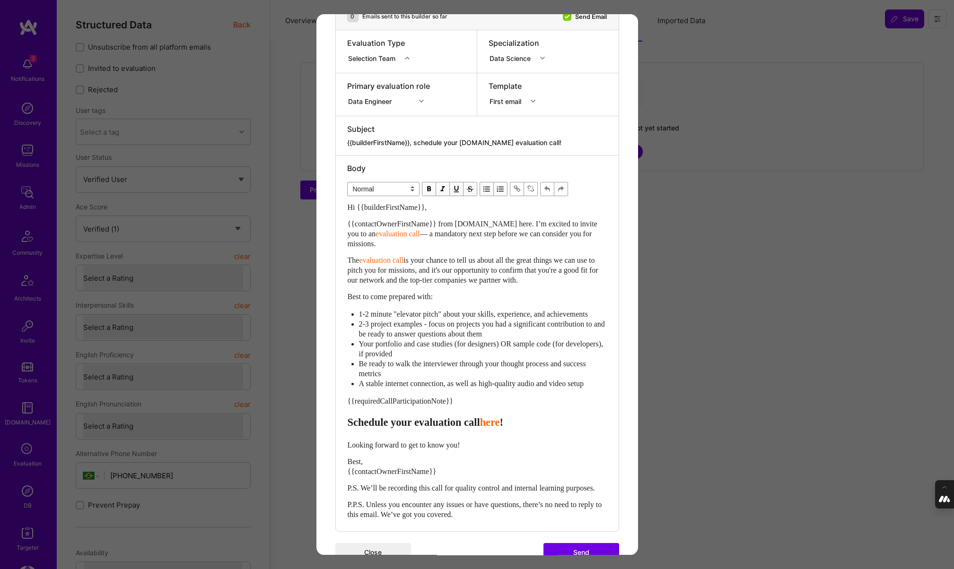
scroll to position [171, 0]
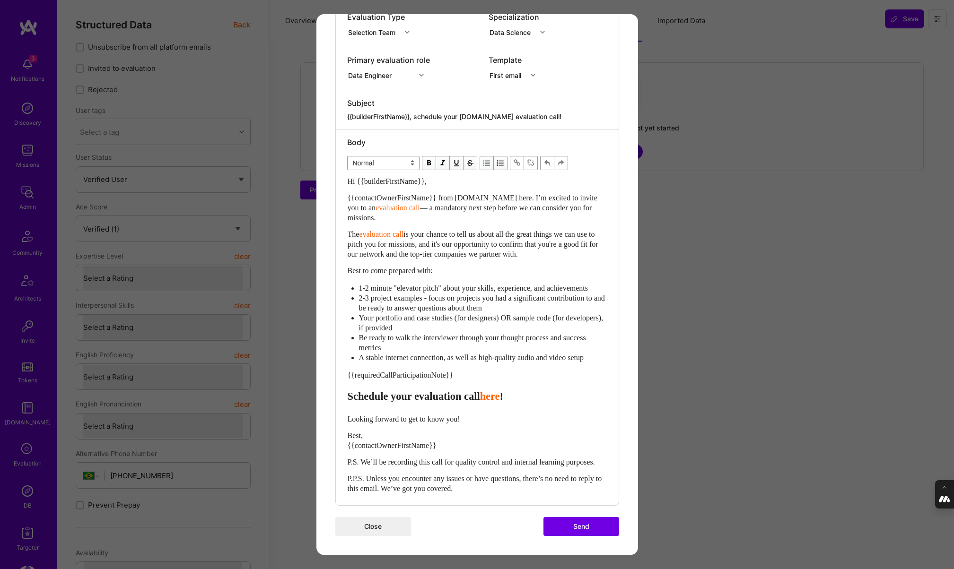
click at [587, 522] on button "Send" at bounding box center [581, 526] width 76 height 19
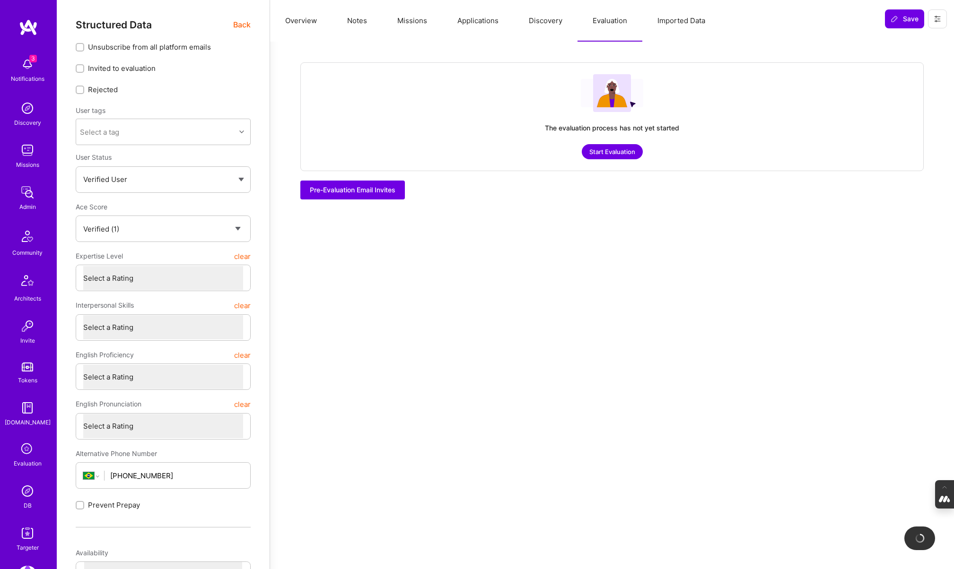
checkbox input "true"
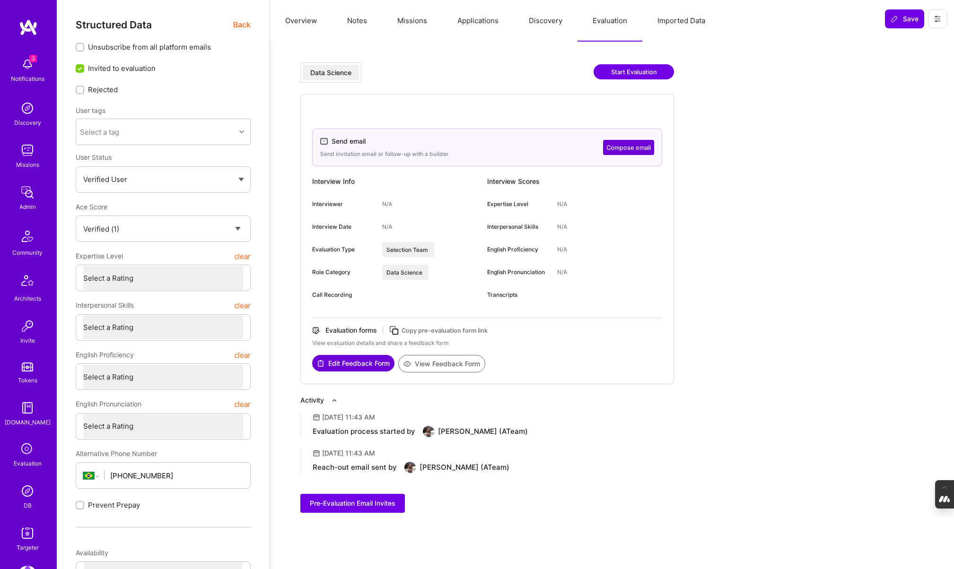
click at [399, 332] on icon at bounding box center [394, 330] width 11 height 11
click at [396, 327] on icon at bounding box center [394, 330] width 11 height 11
click at [485, 26] on button "Applications" at bounding box center [477, 21] width 71 height 42
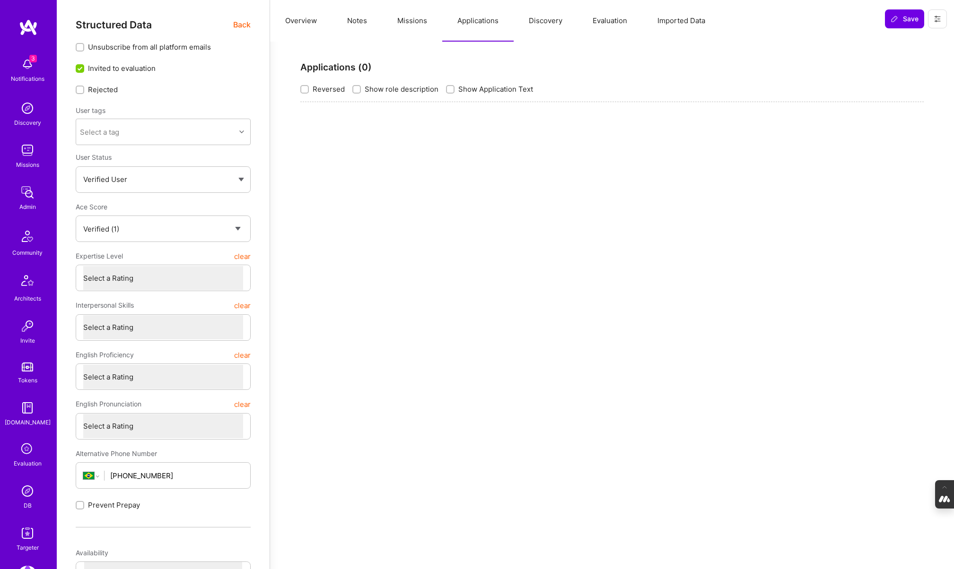
click at [30, 488] on img at bounding box center [27, 491] width 19 height 19
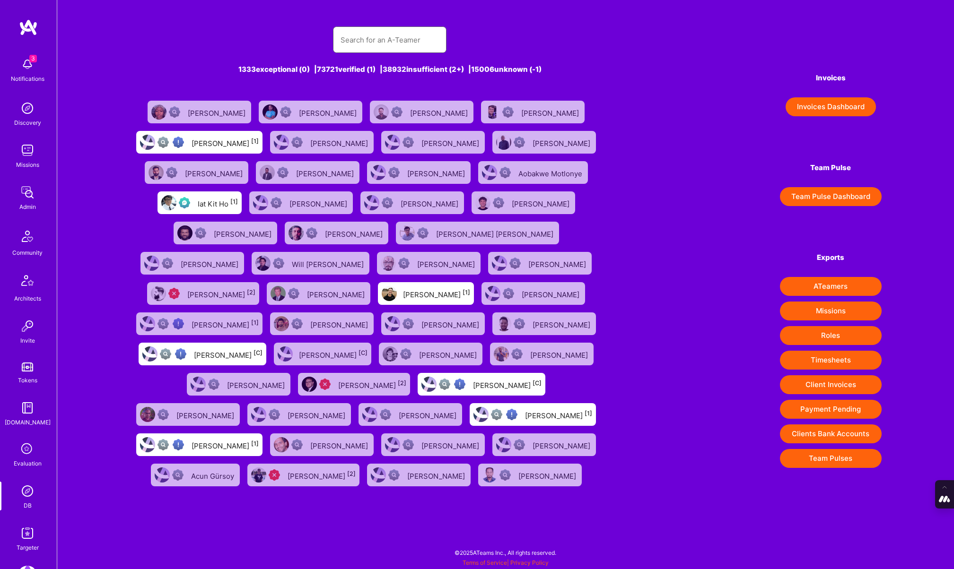
click at [364, 44] on input "text" at bounding box center [390, 40] width 98 height 24
paste input "kalnik.thomas@gmail.com"
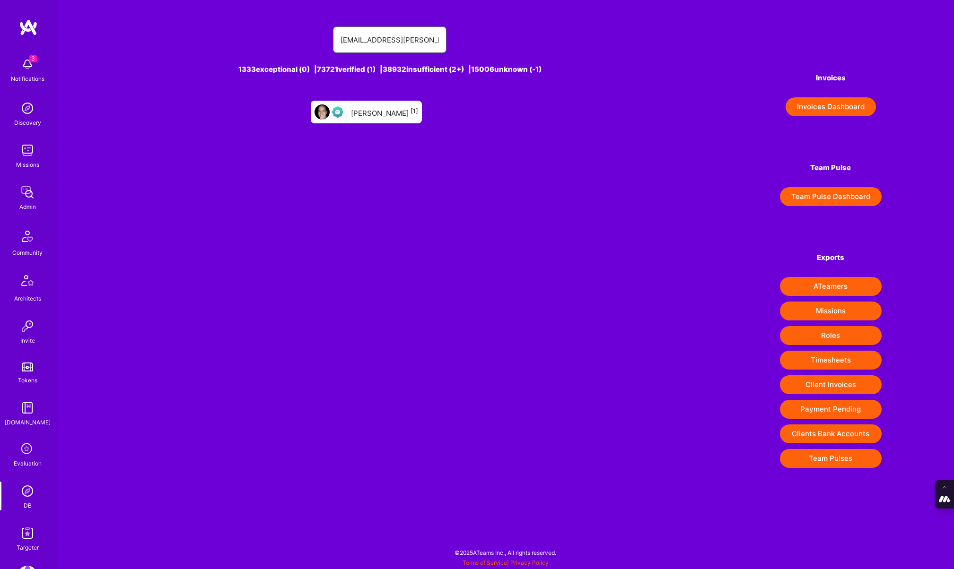
type input "kalnik.thomas@gmail.com"
click at [377, 116] on div "THOMAS Kalnik [1]" at bounding box center [384, 112] width 67 height 12
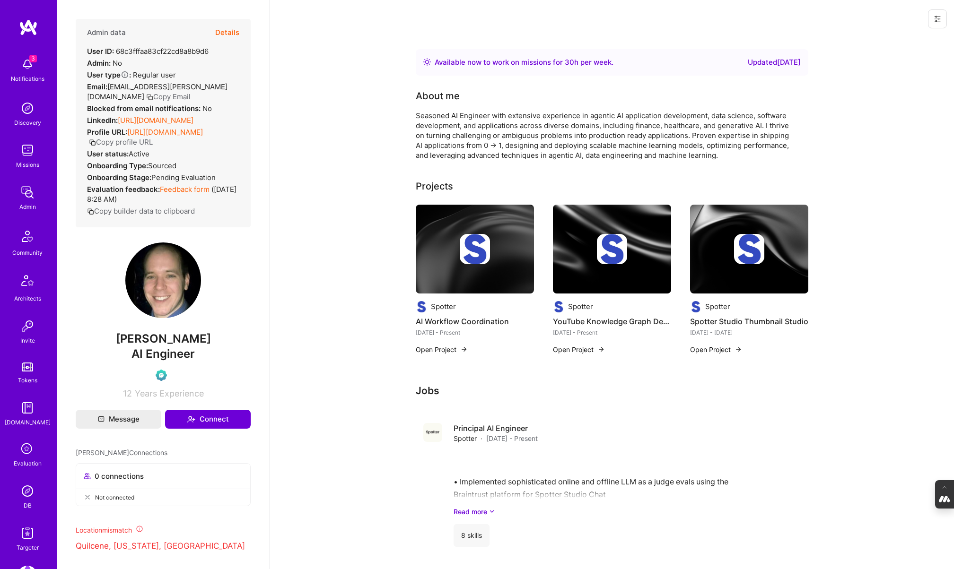
click at [226, 27] on button "Details" at bounding box center [227, 32] width 24 height 27
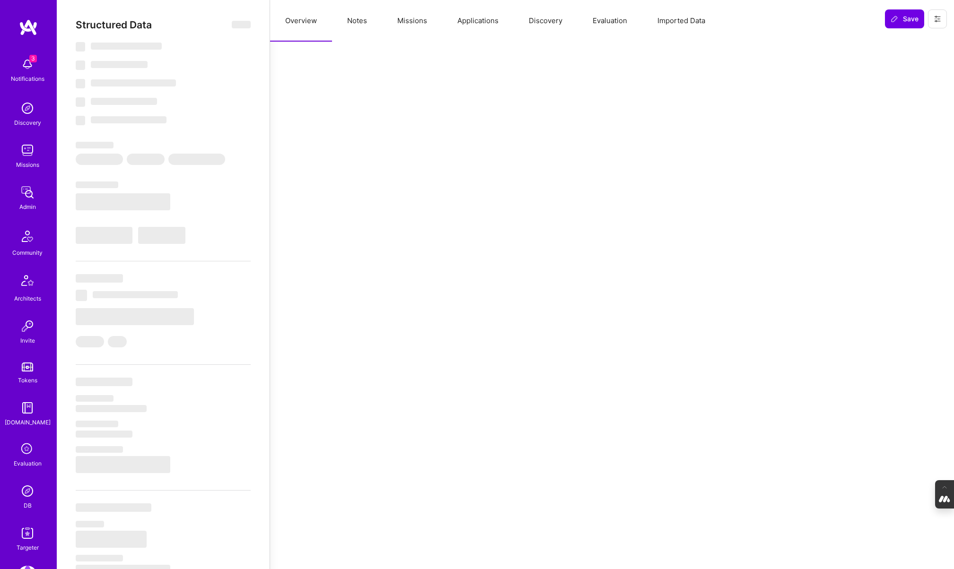
type textarea "x"
select select "Right Now"
select select "Verified"
select select "US"
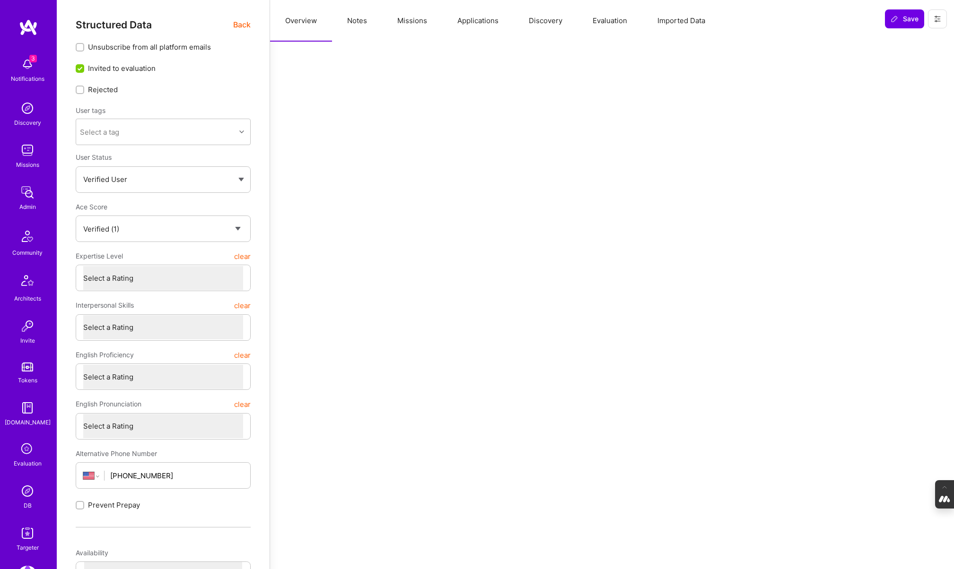
click at [622, 18] on button "Evaluation" at bounding box center [610, 21] width 65 height 42
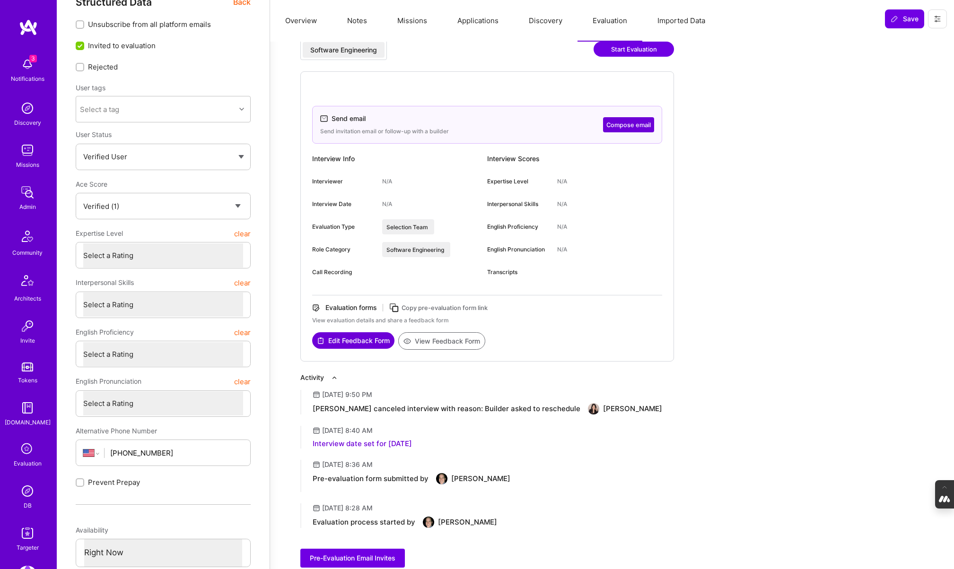
scroll to position [24, 0]
click at [396, 308] on icon at bounding box center [394, 307] width 11 height 11
click at [943, 25] on button at bounding box center [937, 18] width 19 height 19
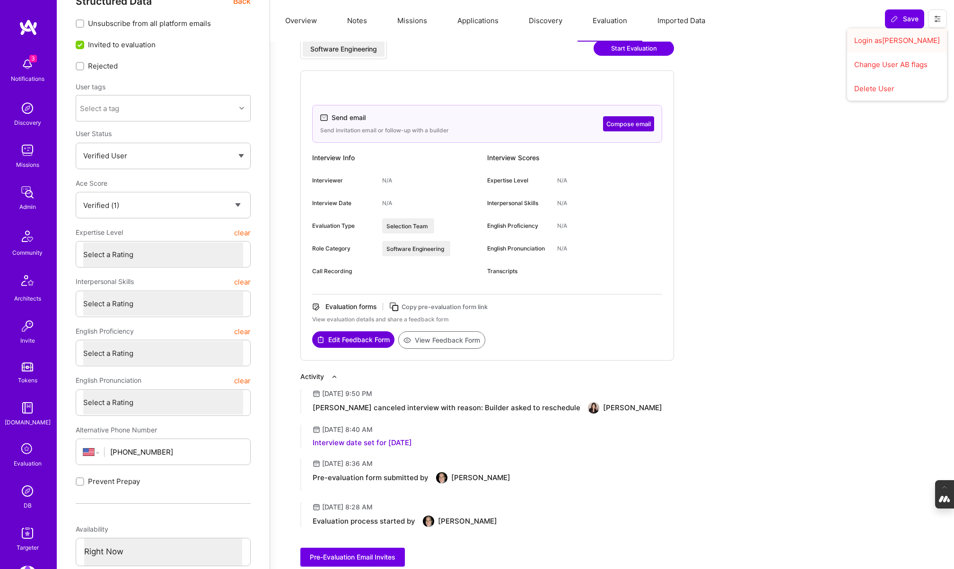
click at [909, 35] on button "Login as THOMAS" at bounding box center [897, 40] width 100 height 24
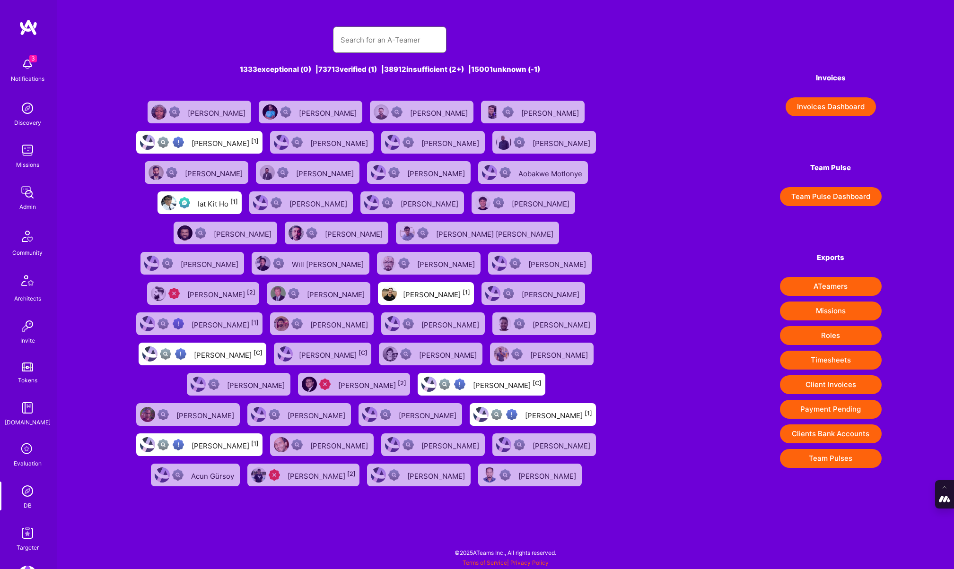
click at [380, 39] on input "text" at bounding box center [390, 40] width 98 height 24
paste input "ryanwabentley@gmail.com"
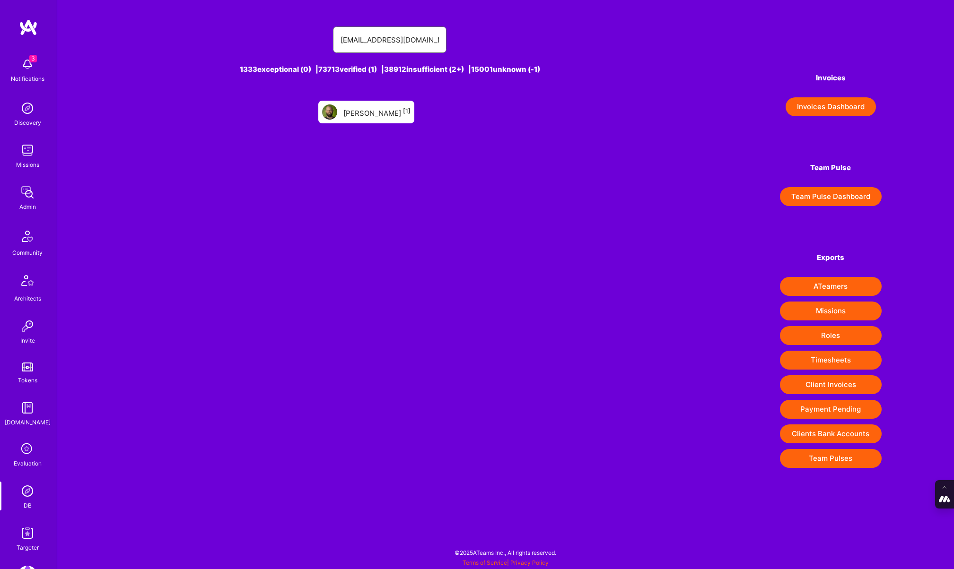
type input "ryanwabentley@gmail.com"
click at [375, 112] on div "Ryan Bentley [1]" at bounding box center [376, 112] width 67 height 12
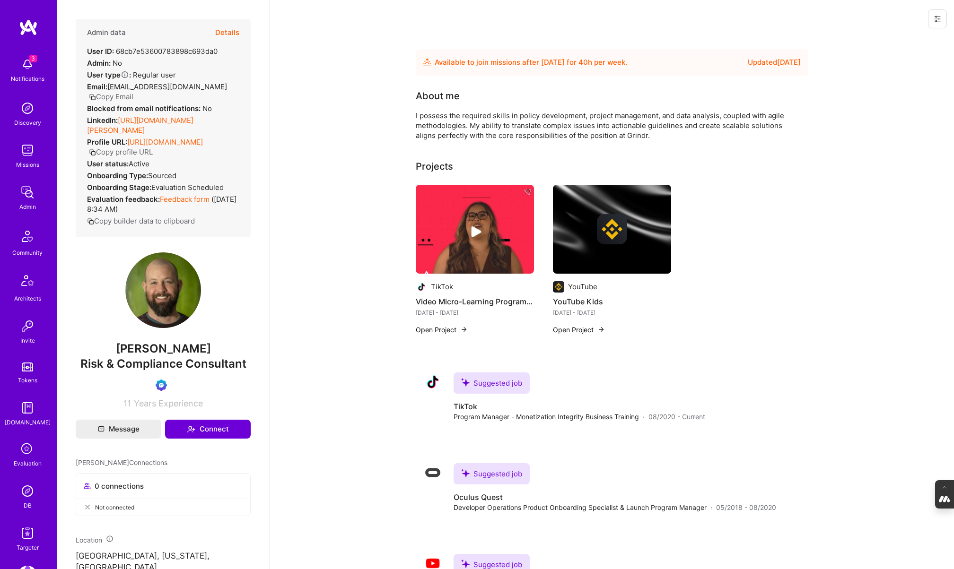
click at [235, 32] on button "Details" at bounding box center [227, 32] width 24 height 27
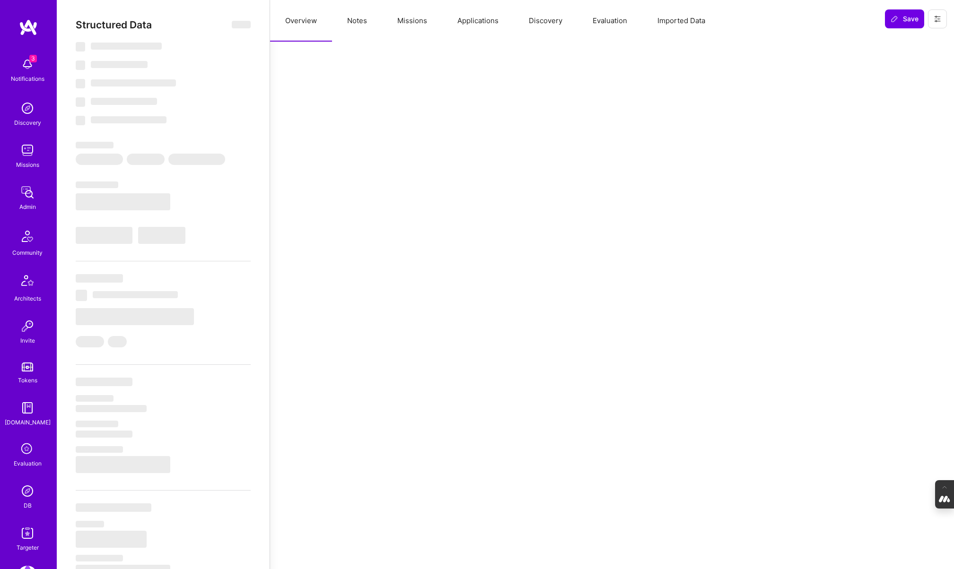
click at [606, 22] on button "Evaluation" at bounding box center [610, 21] width 65 height 42
select select "Future Date"
select select "Verified"
select select "US"
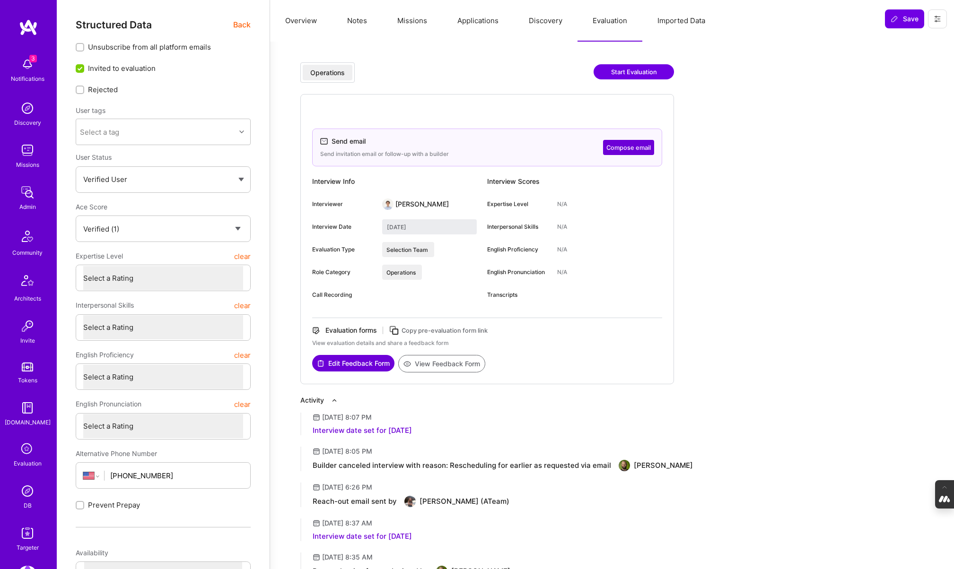
click at [355, 20] on button "Notes" at bounding box center [357, 21] width 50 height 42
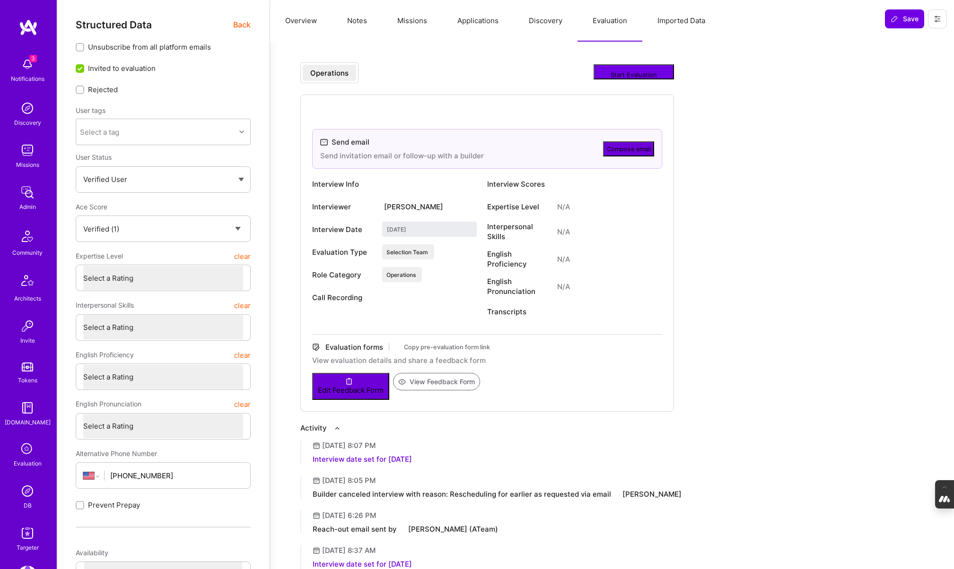
type textarea "x"
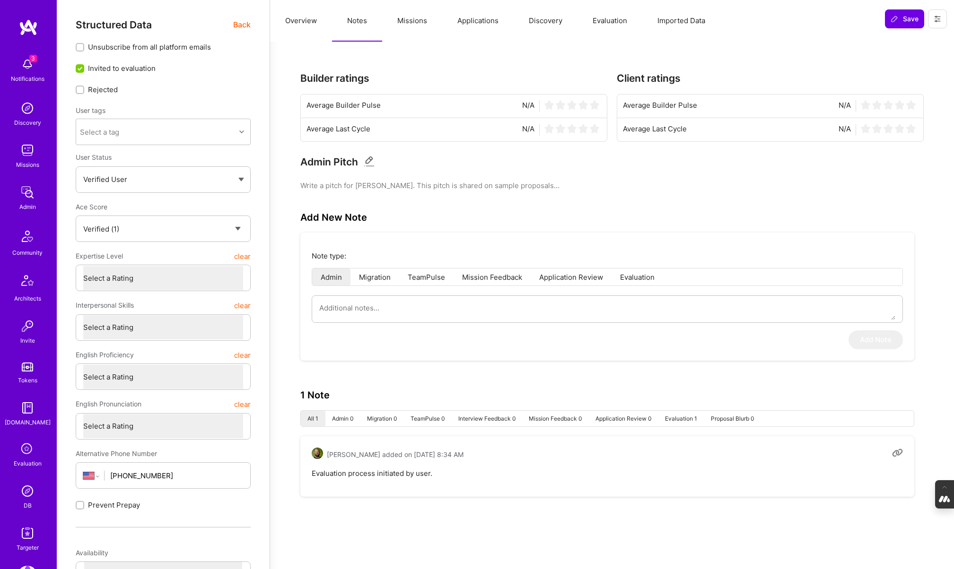
click at [288, 23] on button "Overview" at bounding box center [301, 21] width 62 height 42
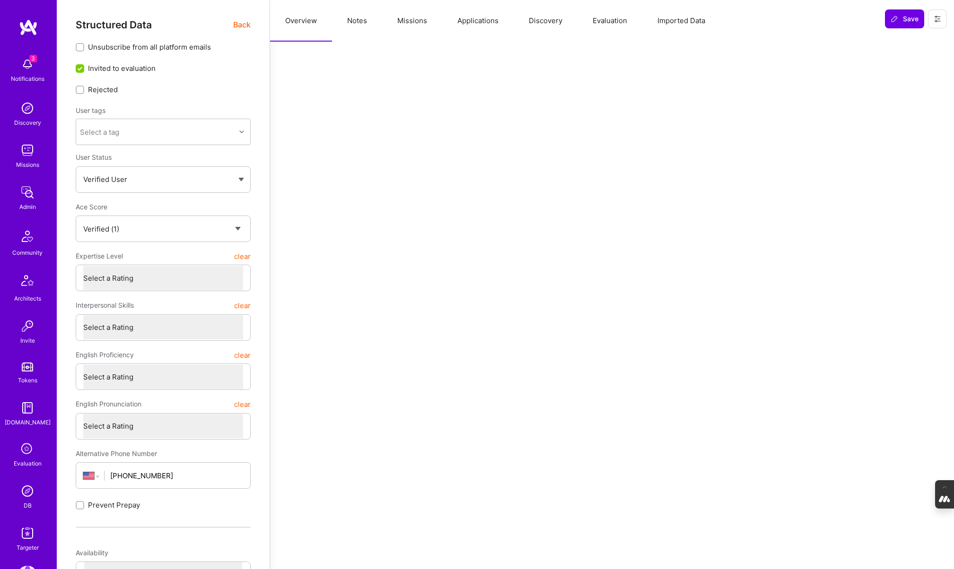
click at [238, 25] on span "Back" at bounding box center [242, 25] width 18 height 12
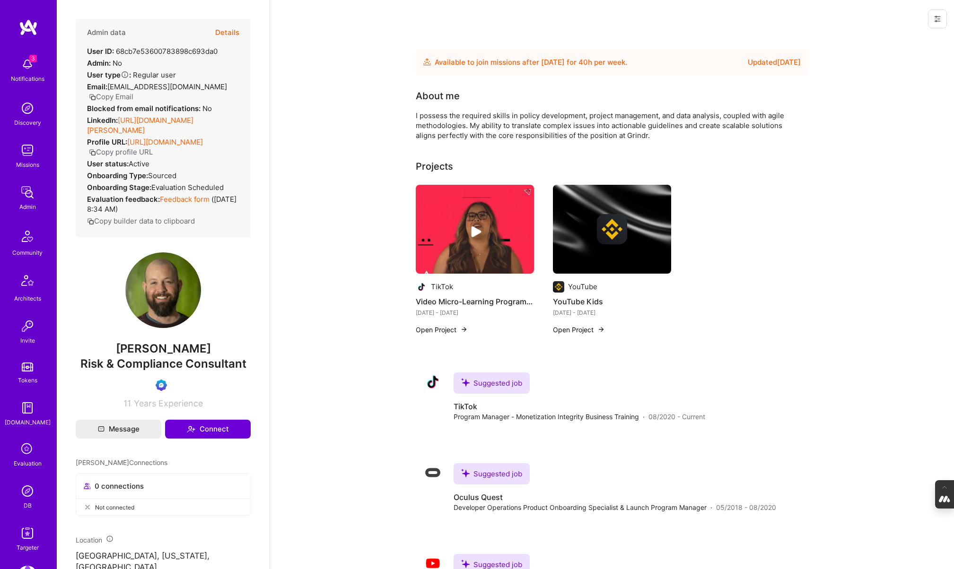
click at [940, 16] on icon at bounding box center [938, 19] width 8 height 8
click at [894, 43] on button "Login as Ryan" at bounding box center [897, 40] width 100 height 24
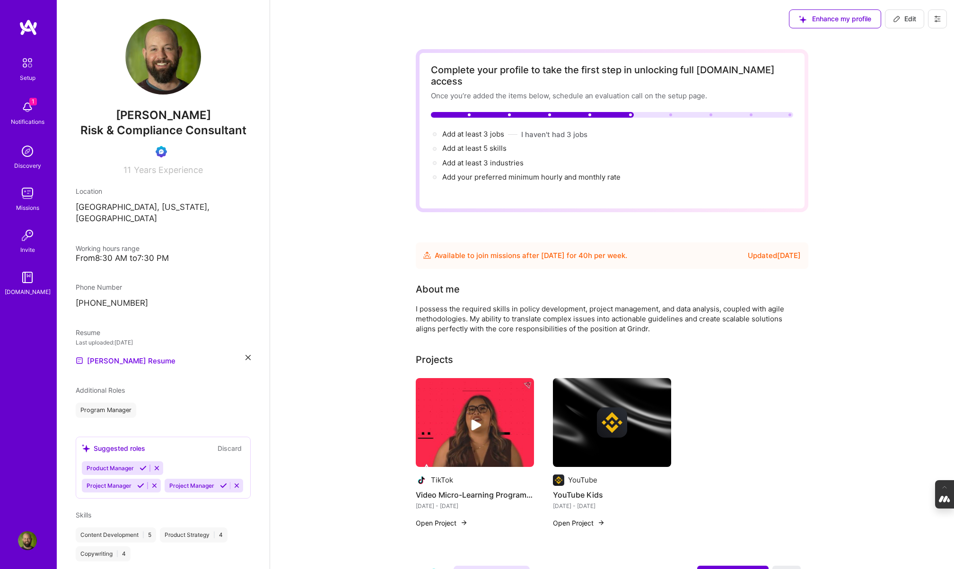
click at [27, 118] on div "Notifications" at bounding box center [28, 122] width 34 height 10
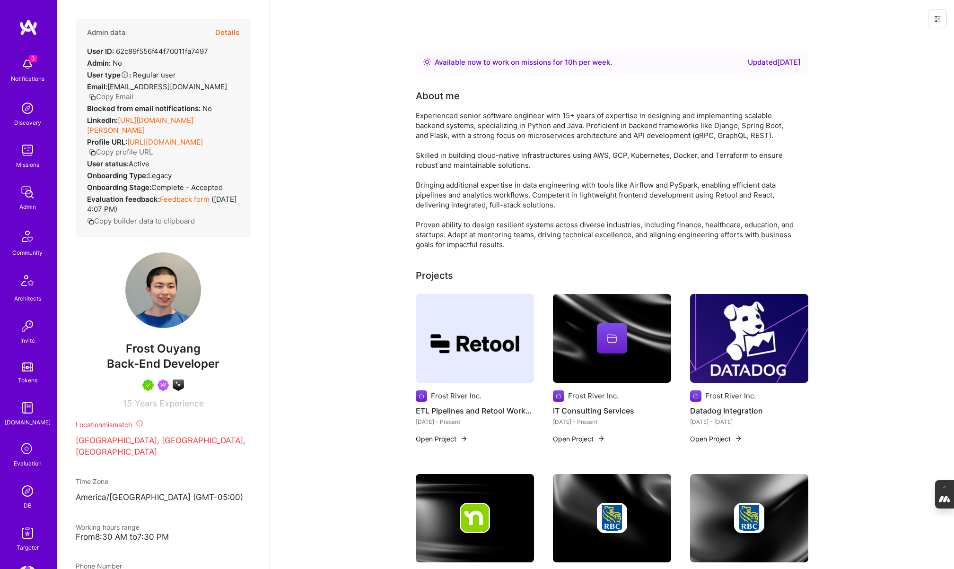
click at [28, 459] on div "Evaluation" at bounding box center [28, 464] width 28 height 10
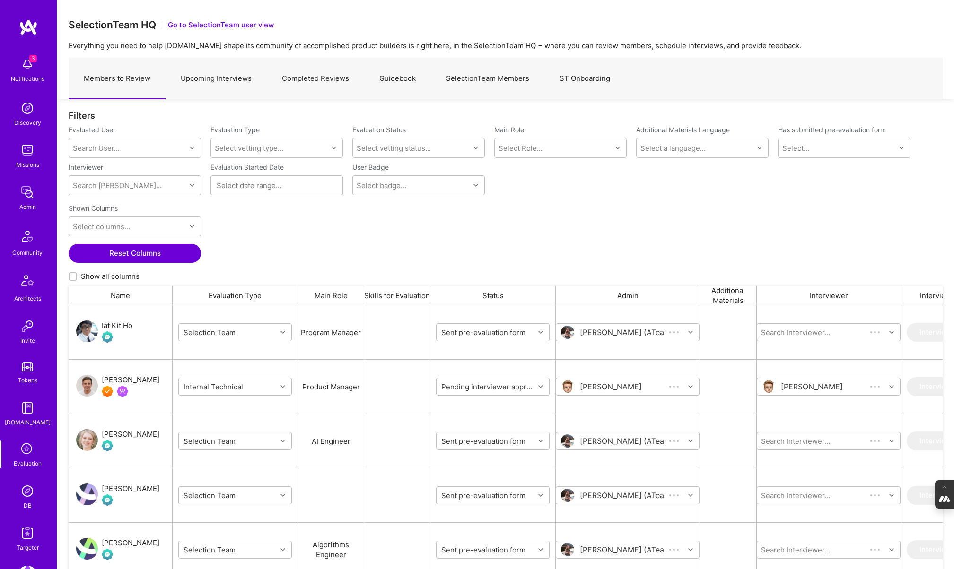
scroll to position [470, 874]
click at [25, 493] on img at bounding box center [27, 491] width 19 height 19
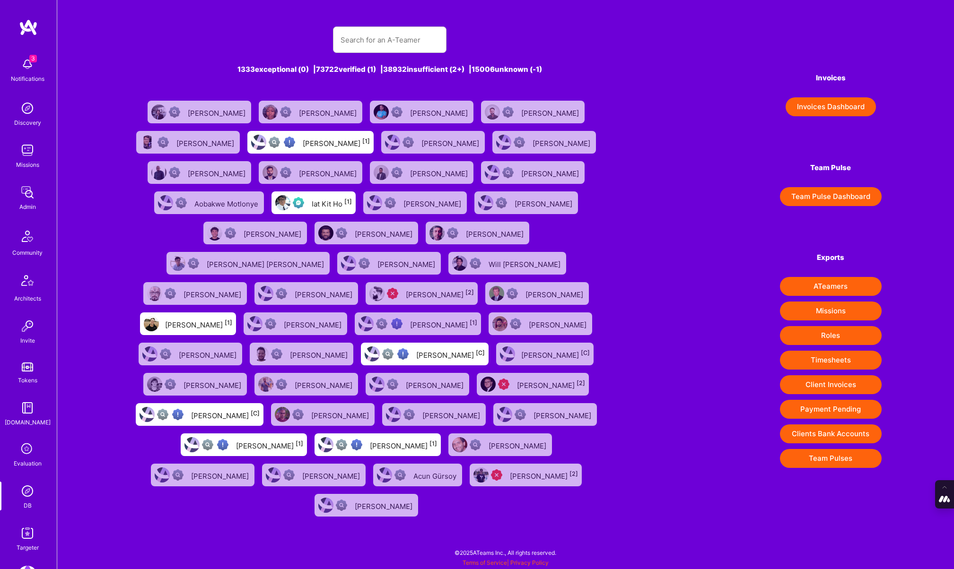
click at [352, 54] on div "1333 exceptional (0) | 73722 verified (1) | 38932 insufficient (2+) | 15006 unk…" at bounding box center [390, 268] width 520 height 506
click at [356, 48] on input "text" at bounding box center [390, 40] width 98 height 24
paste input "Frank Fernandez"
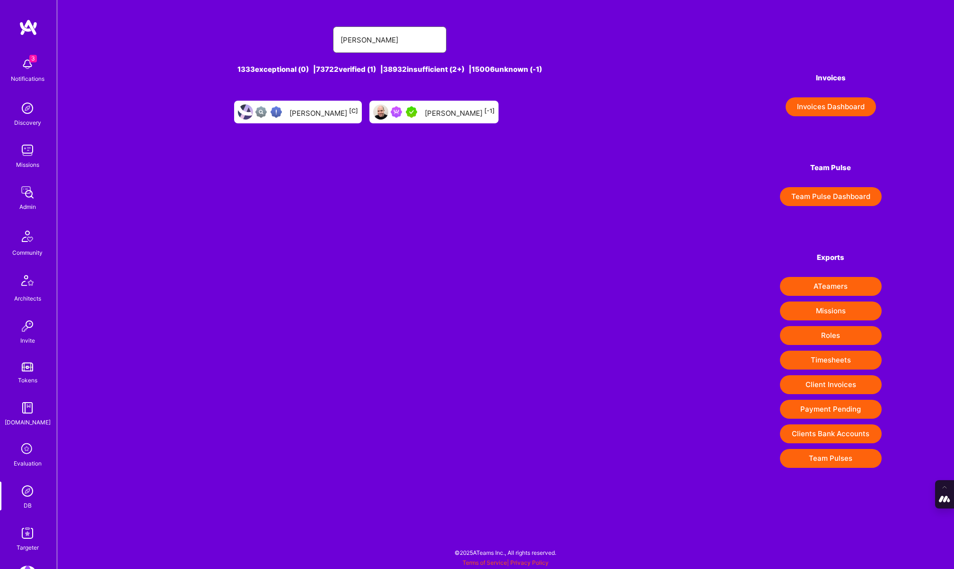
type input "Frank Fernandez"
click at [440, 109] on div "Frank Fernandez [-1]" at bounding box center [460, 112] width 70 height 12
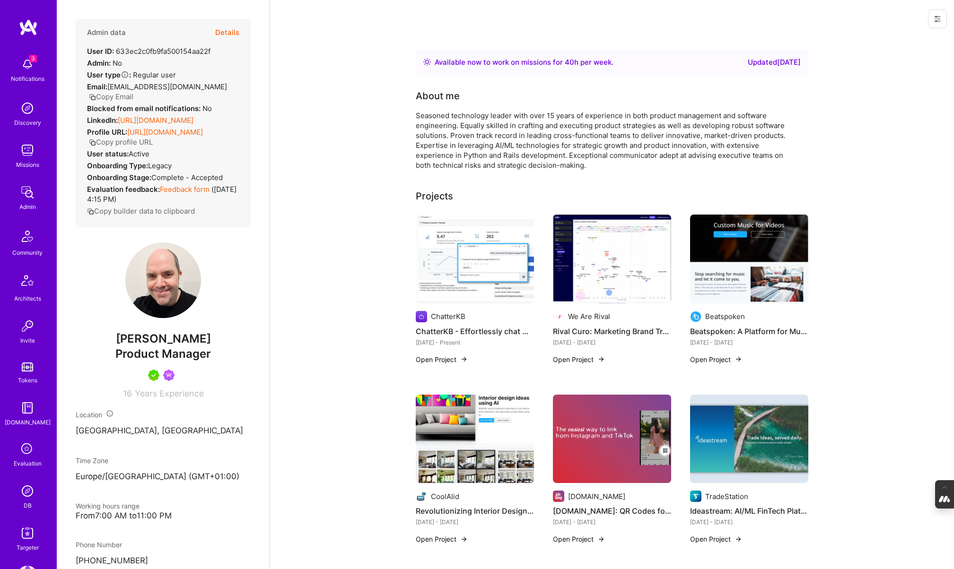
click at [28, 492] on img at bounding box center [27, 491] width 19 height 19
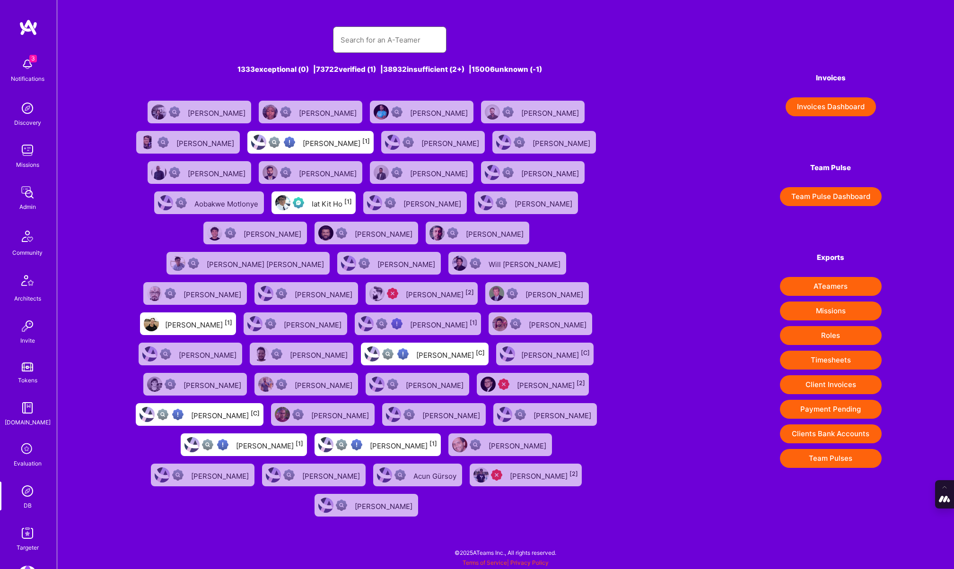
click at [377, 31] on input "text" at bounding box center [390, 40] width 98 height 24
paste input "nawaz.sarfraz@outlook.com"
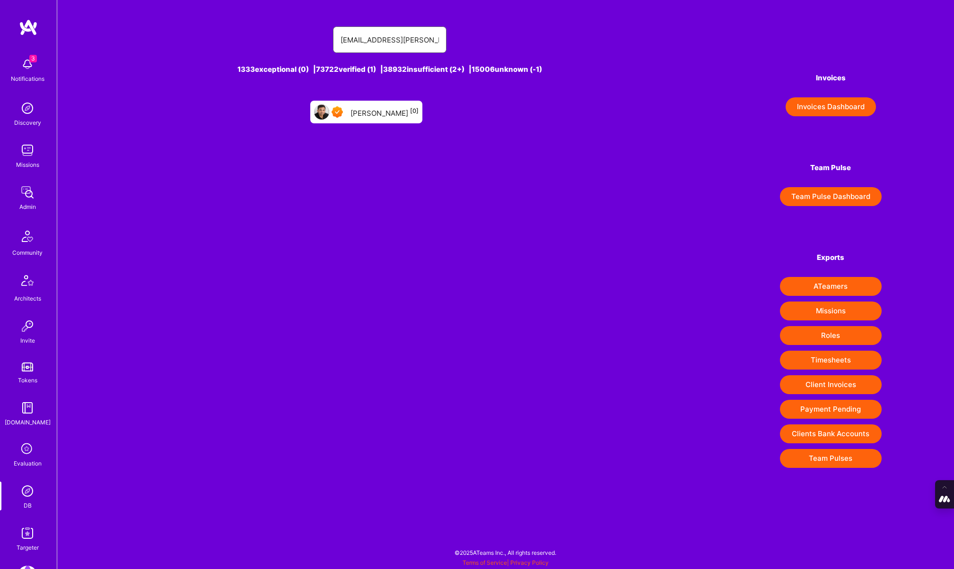
type input "nawaz.sarfraz@outlook.com"
click at [379, 106] on div "Sarfraz Nawaz [0]" at bounding box center [384, 112] width 68 height 12
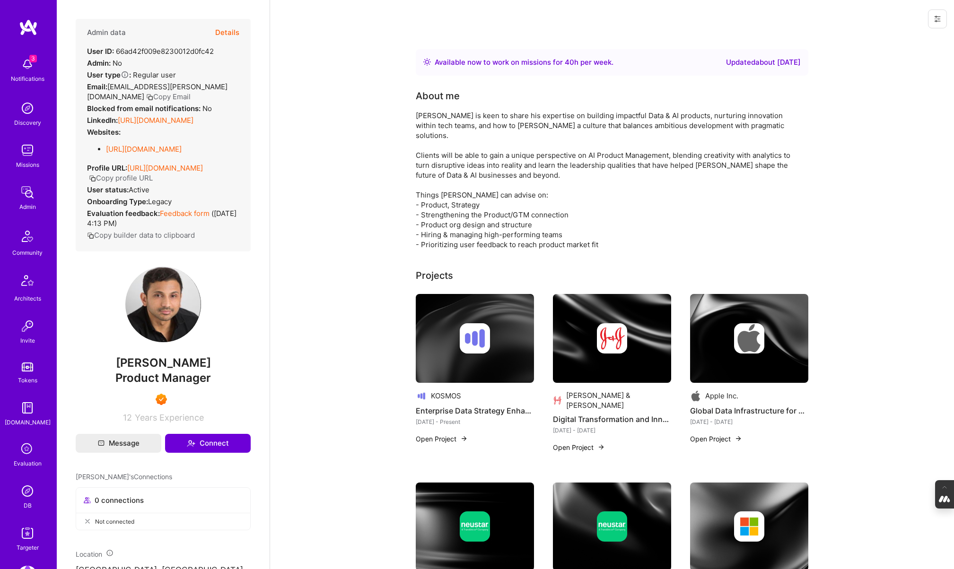
click at [218, 32] on button "Details" at bounding box center [227, 32] width 24 height 27
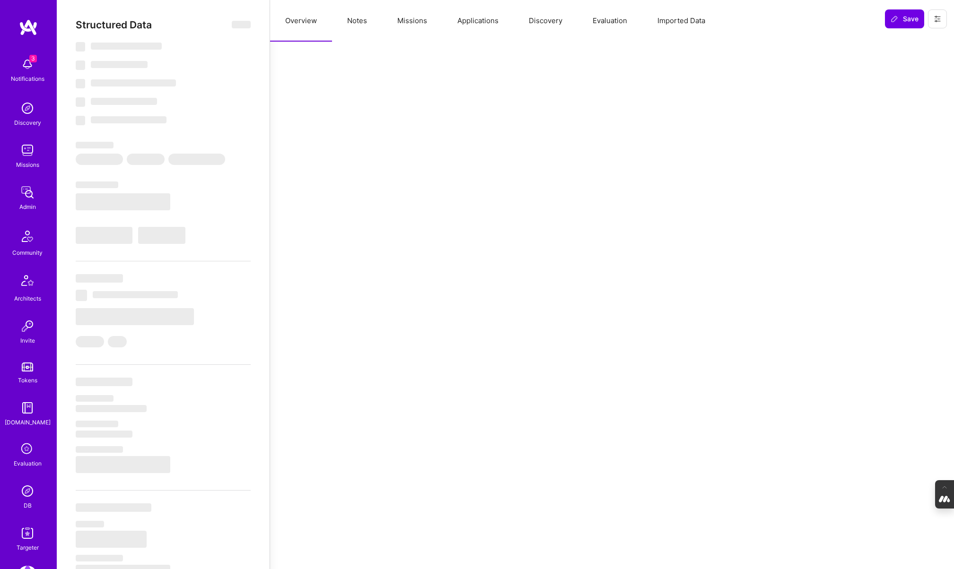
click at [605, 28] on button "Evaluation" at bounding box center [610, 21] width 65 height 42
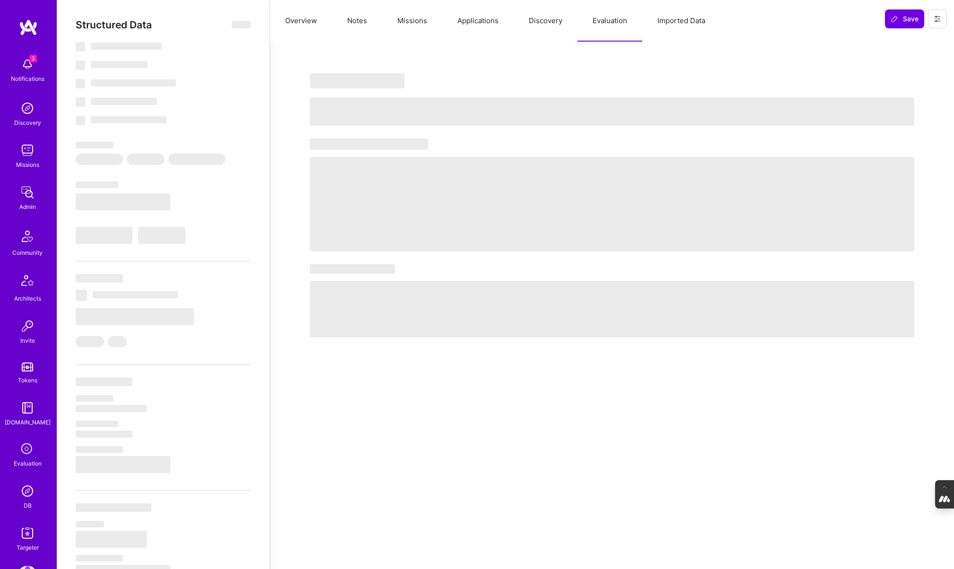
select select "Right Now"
select select "7"
select select "4"
select select "7"
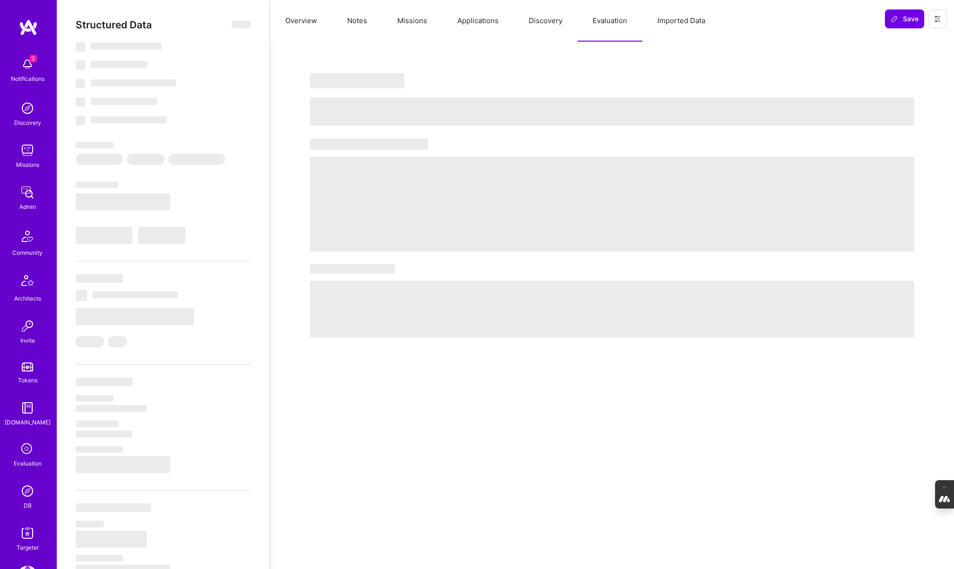
select select "US"
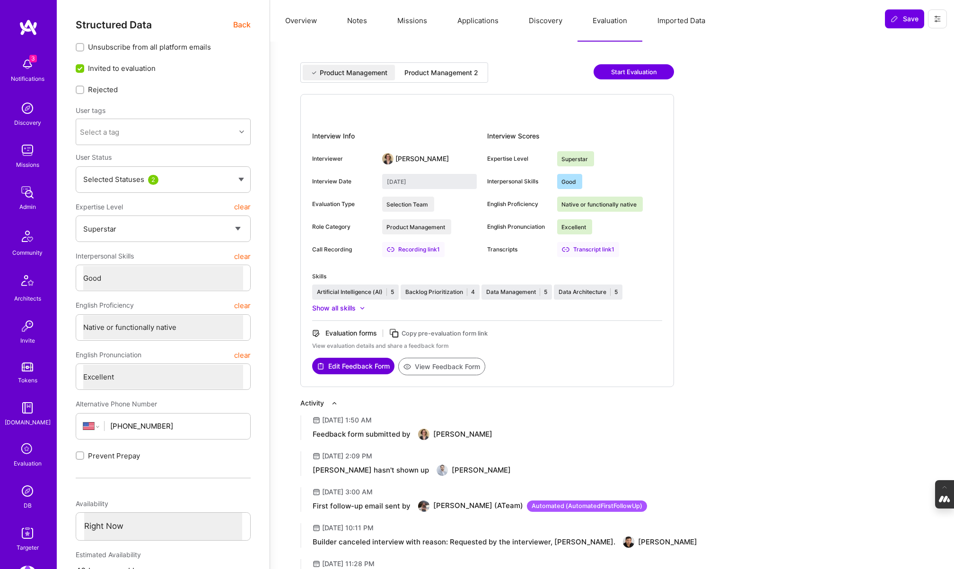
click at [434, 73] on div "Product Management 2" at bounding box center [441, 72] width 74 height 9
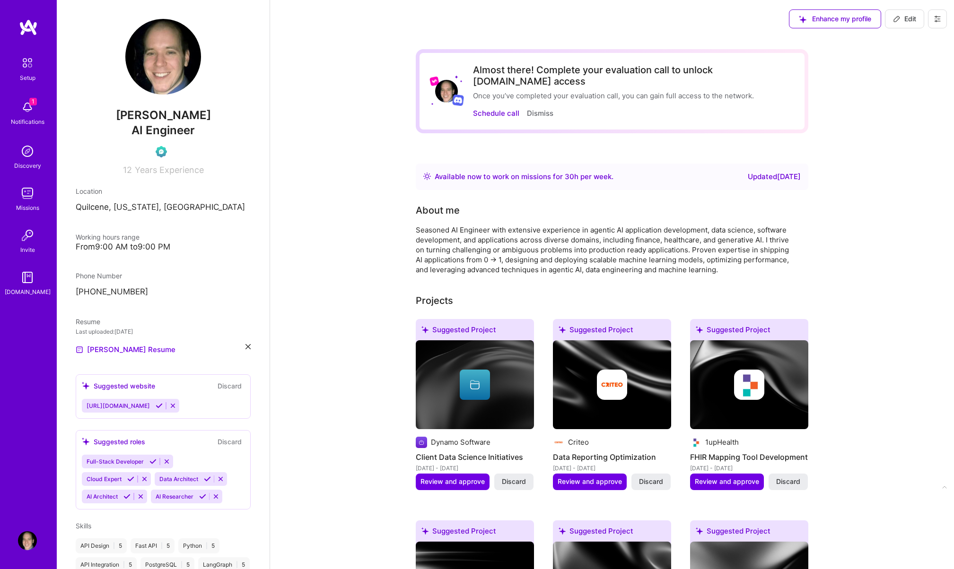
scroll to position [24, 0]
